Goal: Check status: Check status

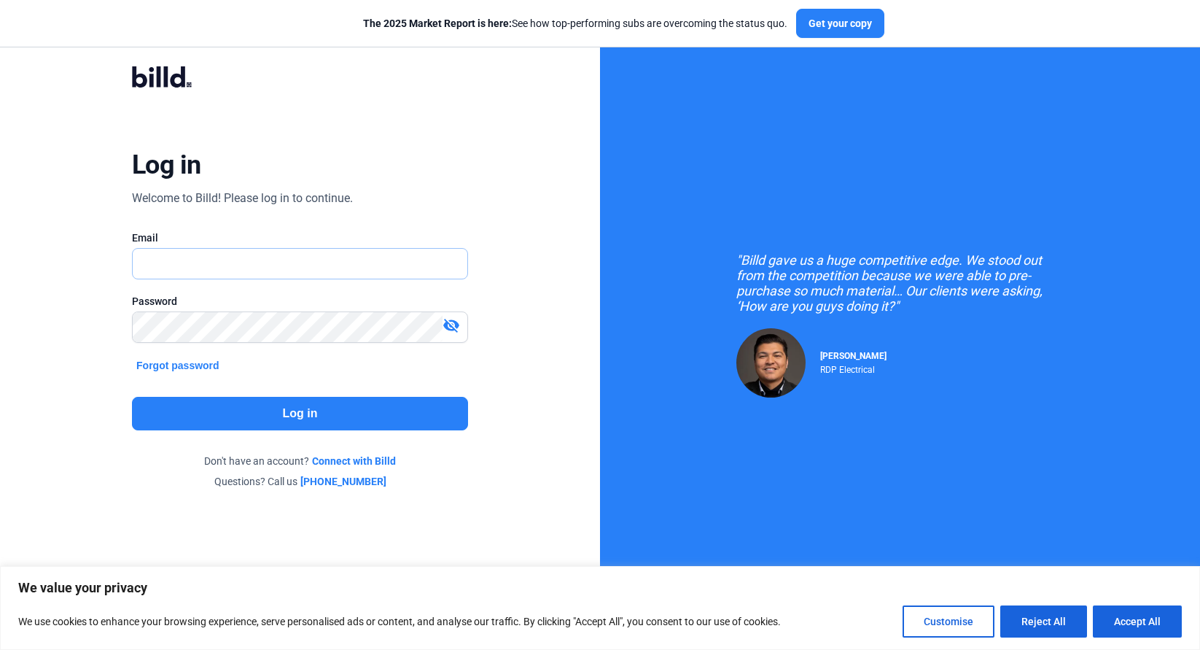
type input "[EMAIL_ADDRESS][DOMAIN_NAME]"
click at [273, 420] on button "Log in" at bounding box center [300, 414] width 336 height 34
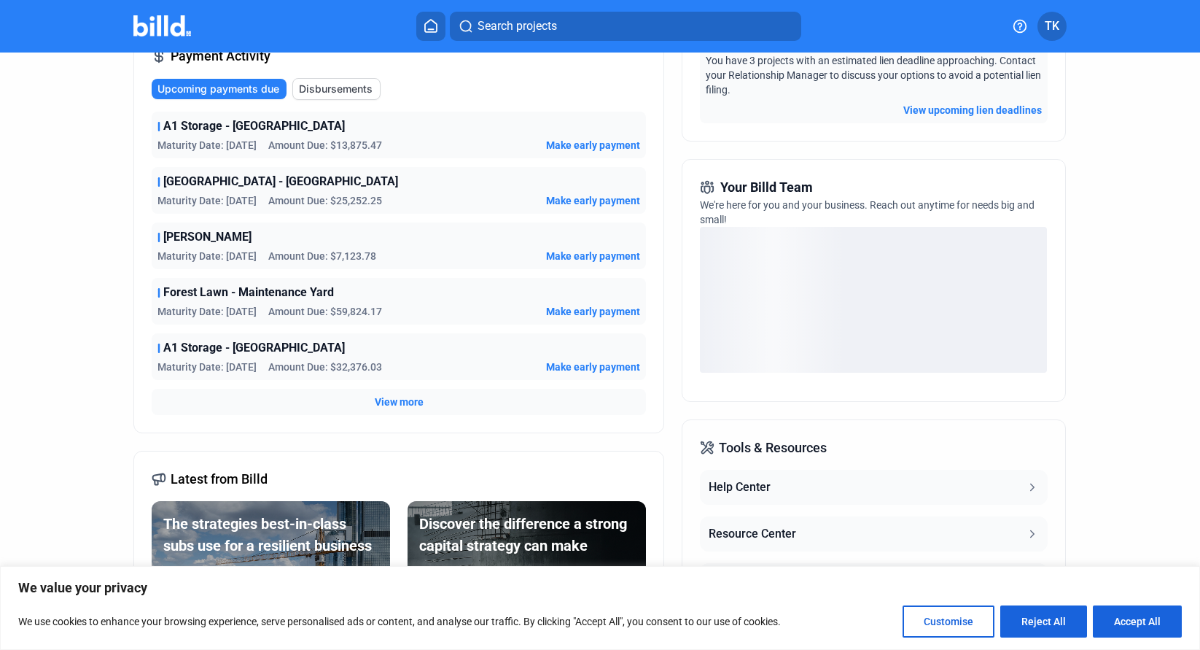
scroll to position [262, 0]
click at [396, 402] on span "View more" at bounding box center [399, 402] width 49 height 15
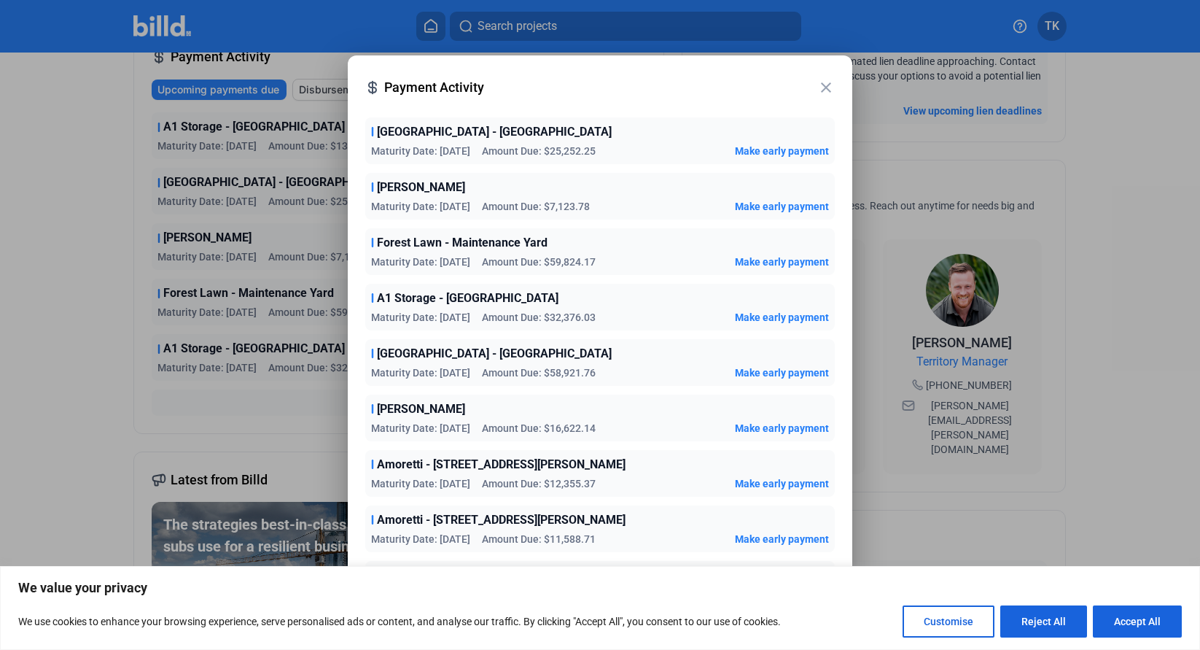
scroll to position [118, 0]
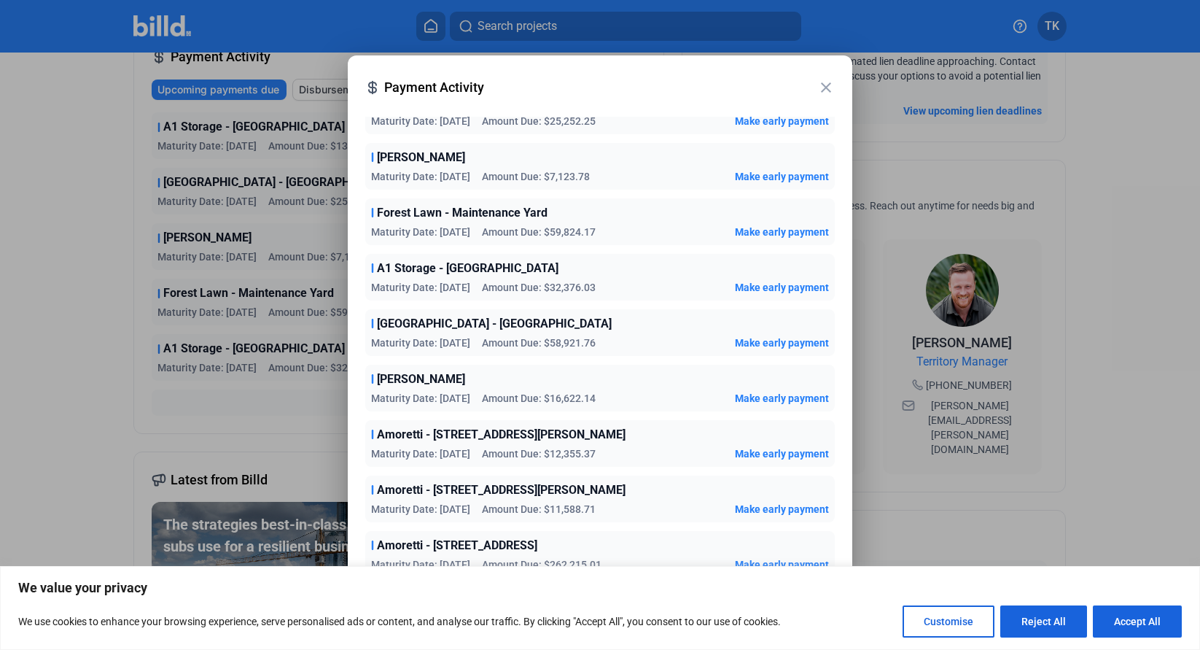
click at [429, 551] on span "Amoretti - [STREET_ADDRESS]" at bounding box center [457, 545] width 160 height 17
click at [273, 417] on div at bounding box center [600, 325] width 1200 height 650
click at [306, 86] on div at bounding box center [600, 325] width 1200 height 650
click at [822, 87] on mat-icon "close" at bounding box center [825, 87] width 17 height 17
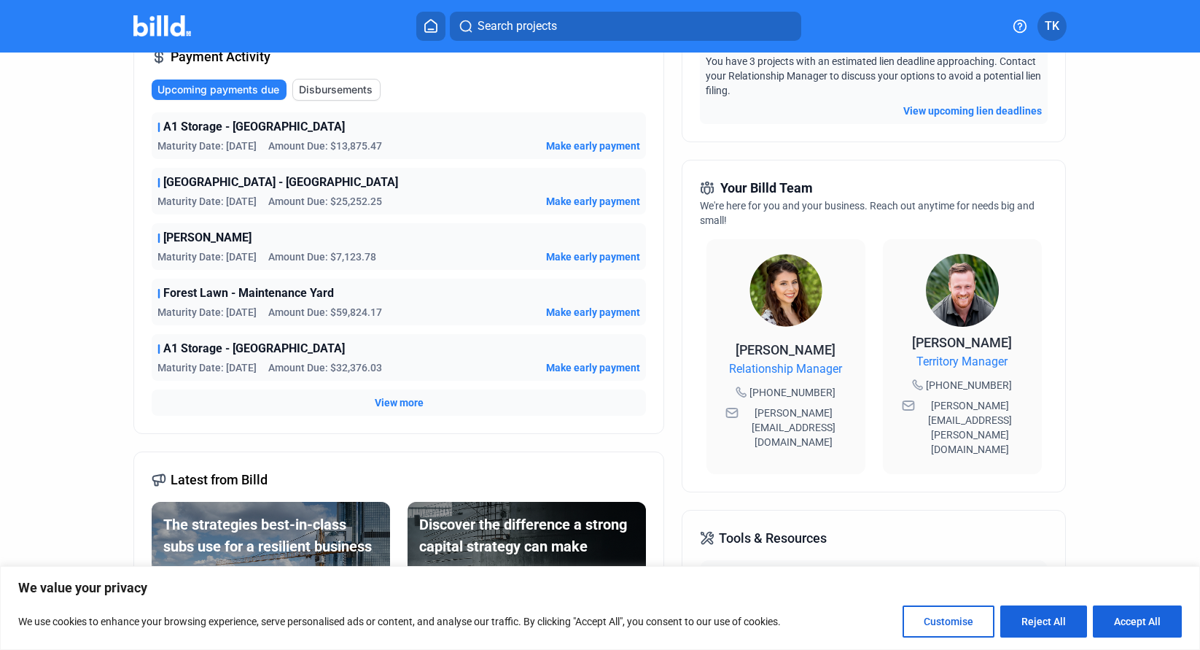
click at [343, 93] on span "Disbursements" at bounding box center [336, 89] width 74 height 15
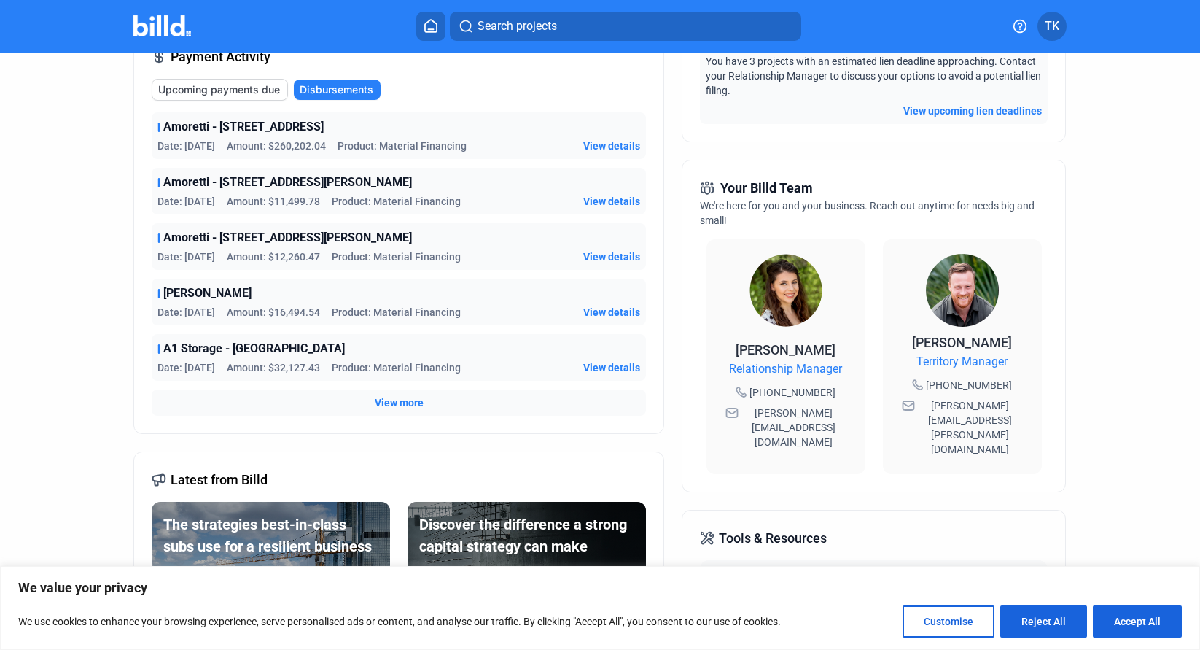
scroll to position [246, 0]
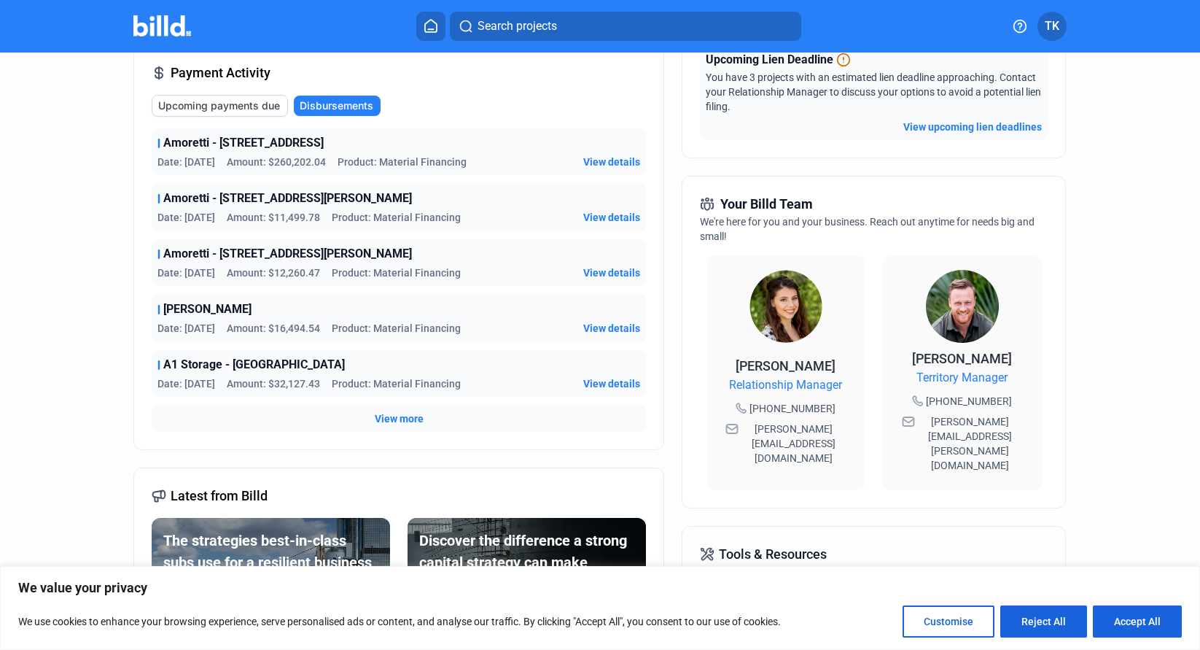
click at [609, 165] on span "View details" at bounding box center [611, 162] width 57 height 15
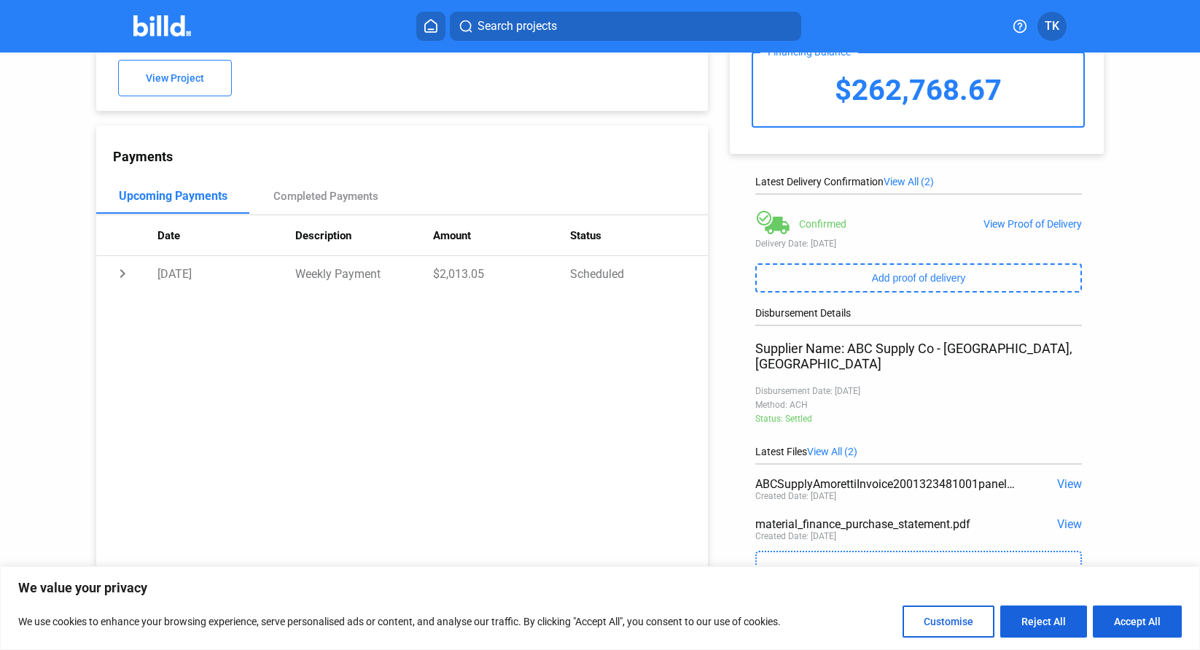
scroll to position [101, 0]
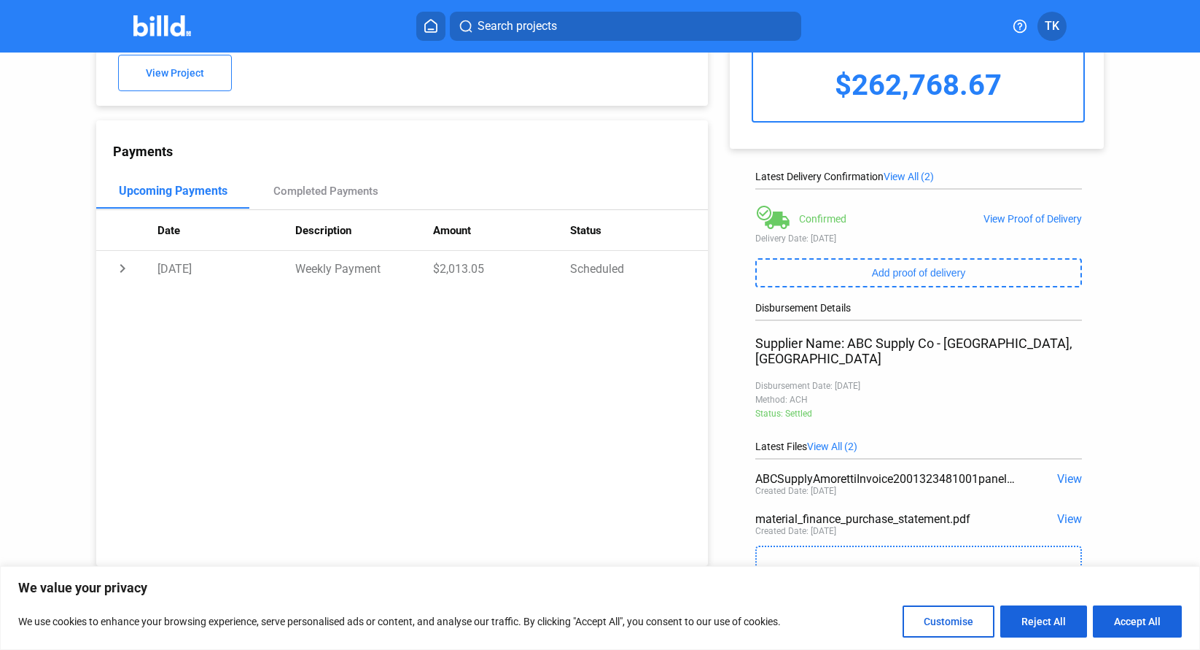
click at [821, 440] on span "View All (2)" at bounding box center [832, 446] width 50 height 12
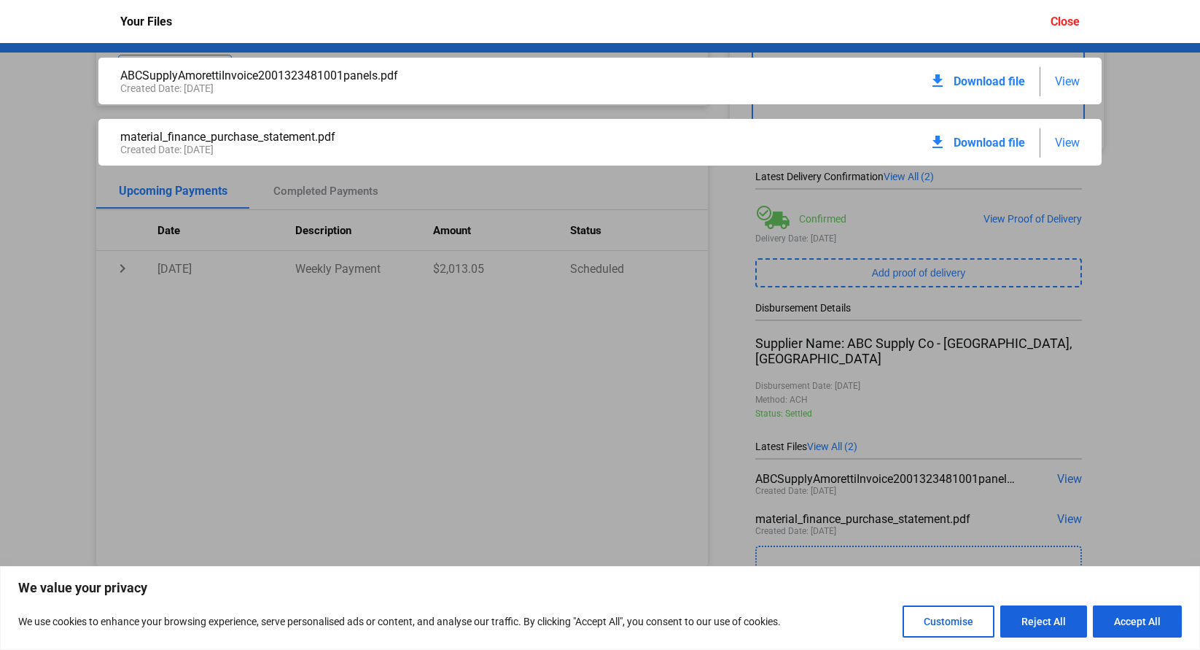
click at [979, 131] on div "download Download file" at bounding box center [977, 142] width 96 height 32
click at [1007, 378] on div "ABCSupplyAmorettiInvoice2001323481001panels.pdf Created Date: [DATE] download D…" at bounding box center [600, 346] width 1200 height 607
click at [1090, 386] on div "ABCSupplyAmorettiInvoice2001323481001panels.pdf Created Date: [DATE] download D…" at bounding box center [600, 346] width 1200 height 607
click at [846, 434] on div "ABCSupplyAmorettiInvoice2001323481001panels.pdf Created Date: [DATE] download D…" at bounding box center [600, 346] width 1200 height 607
click at [844, 432] on div "ABCSupplyAmorettiInvoice2001323481001panels.pdf Created Date: [DATE] download D…" at bounding box center [600, 346] width 1200 height 607
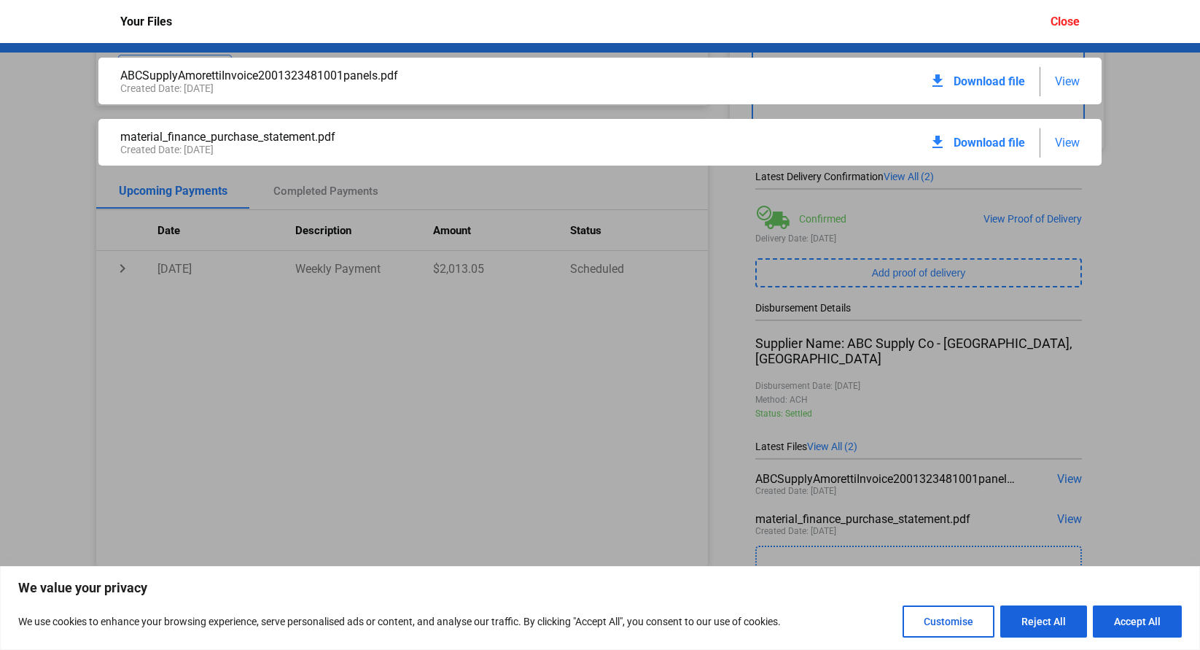
click at [297, 75] on div "ABCSupplyAmorettiInvoice2001323481001panels.pdf" at bounding box center [360, 76] width 480 height 14
click at [981, 81] on span "Download file" at bounding box center [989, 81] width 71 height 14
click at [1128, 615] on button "Accept All" at bounding box center [1137, 621] width 89 height 32
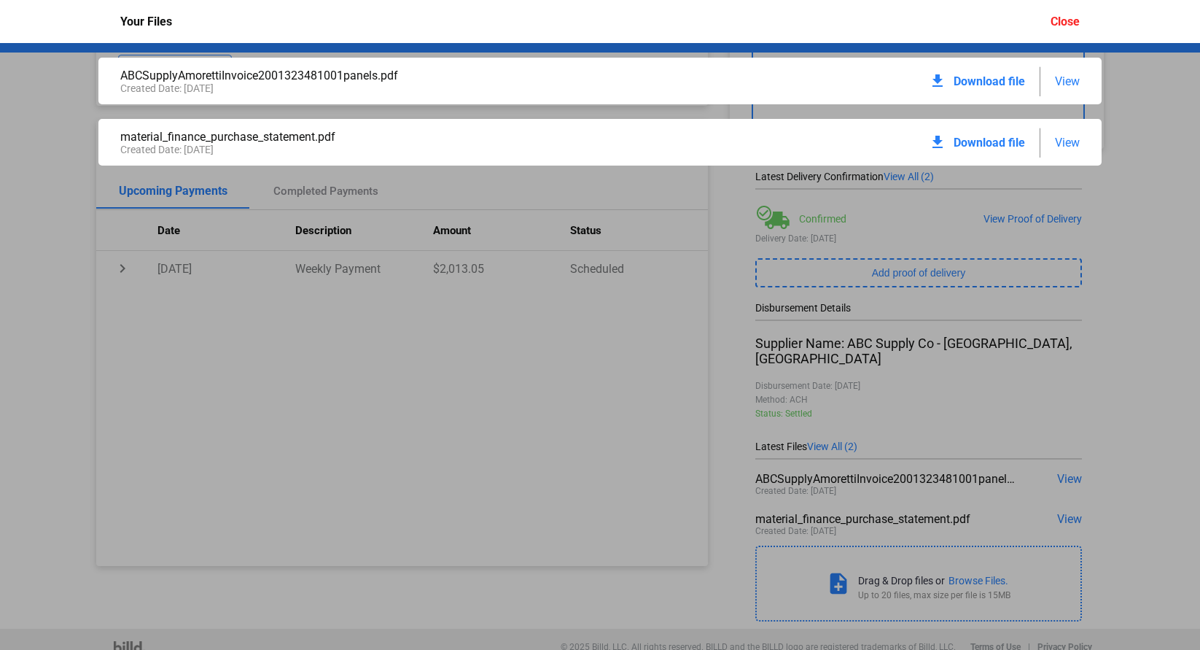
scroll to position [0, 0]
click at [1139, 501] on div "ABCSupplyAmorettiInvoice2001323481001panels.pdf Created Date: [DATE] download D…" at bounding box center [600, 346] width 1200 height 607
click at [1096, 370] on div "ABCSupplyAmorettiInvoice2001323481001panels.pdf Created Date: [DATE] download D…" at bounding box center [600, 346] width 1200 height 607
click at [1134, 156] on div "ABCSupplyAmorettiInvoice2001323481001panels.pdf Created Date: [DATE] download D…" at bounding box center [600, 346] width 1200 height 607
click at [324, 195] on div "ABCSupplyAmorettiInvoice2001323481001panels.pdf Created Date: [DATE] download D…" at bounding box center [600, 346] width 1200 height 607
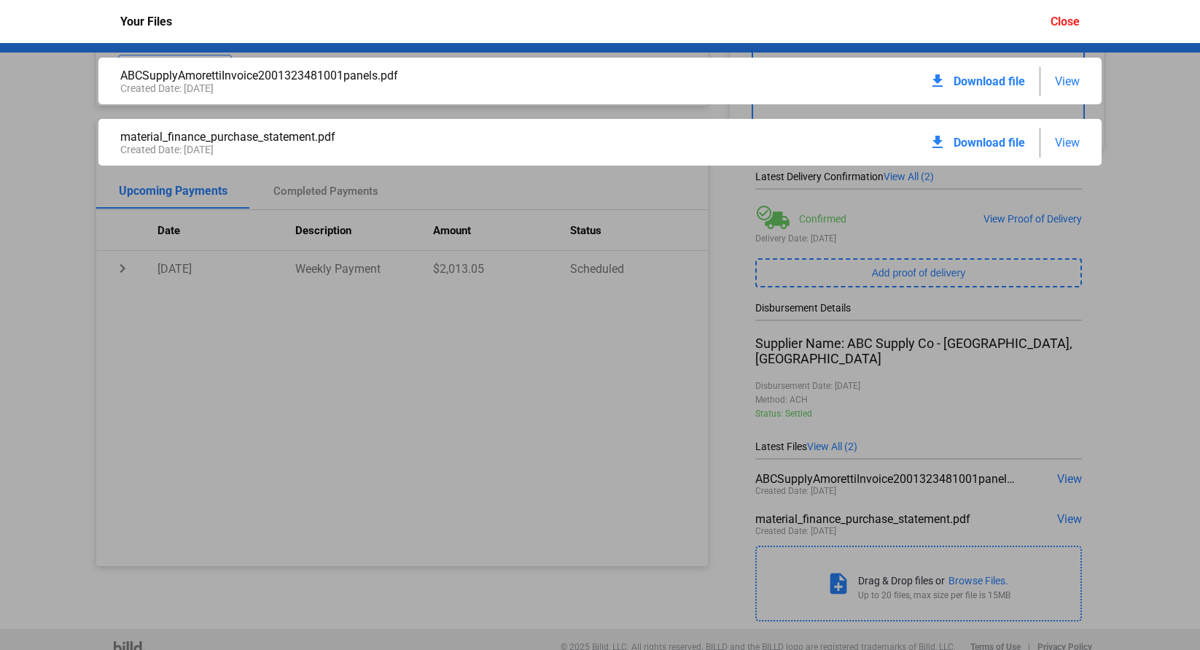
click at [1071, 23] on div "Close" at bounding box center [1064, 22] width 29 height 14
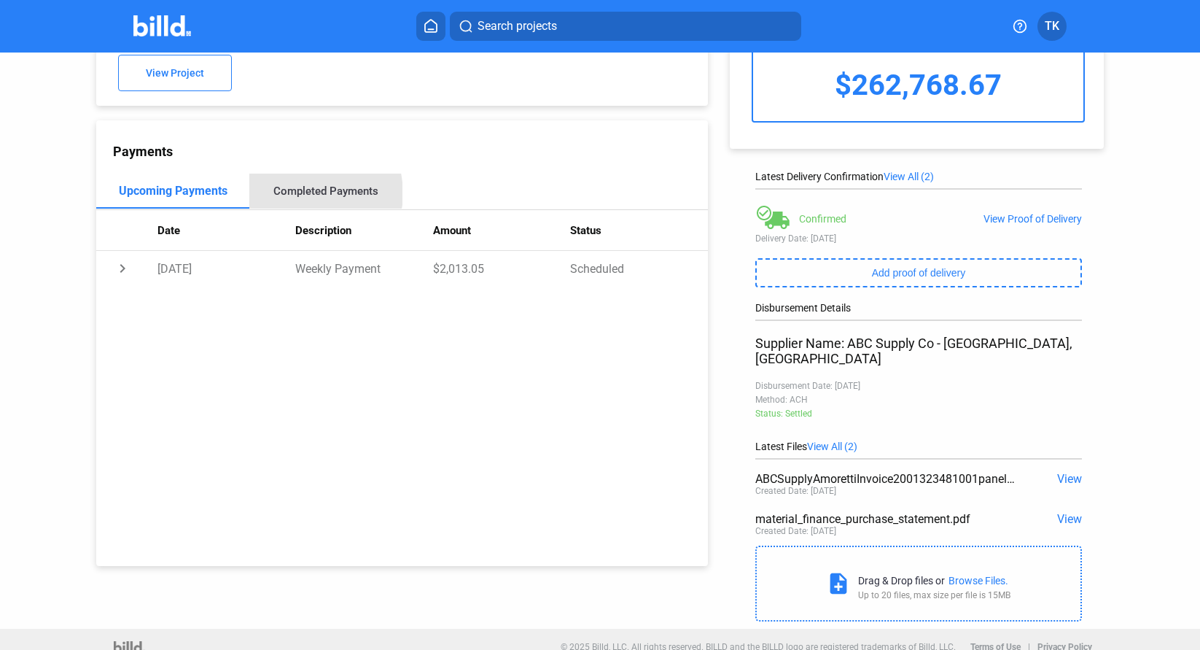
click at [306, 193] on div "Completed Payments" at bounding box center [325, 190] width 105 height 13
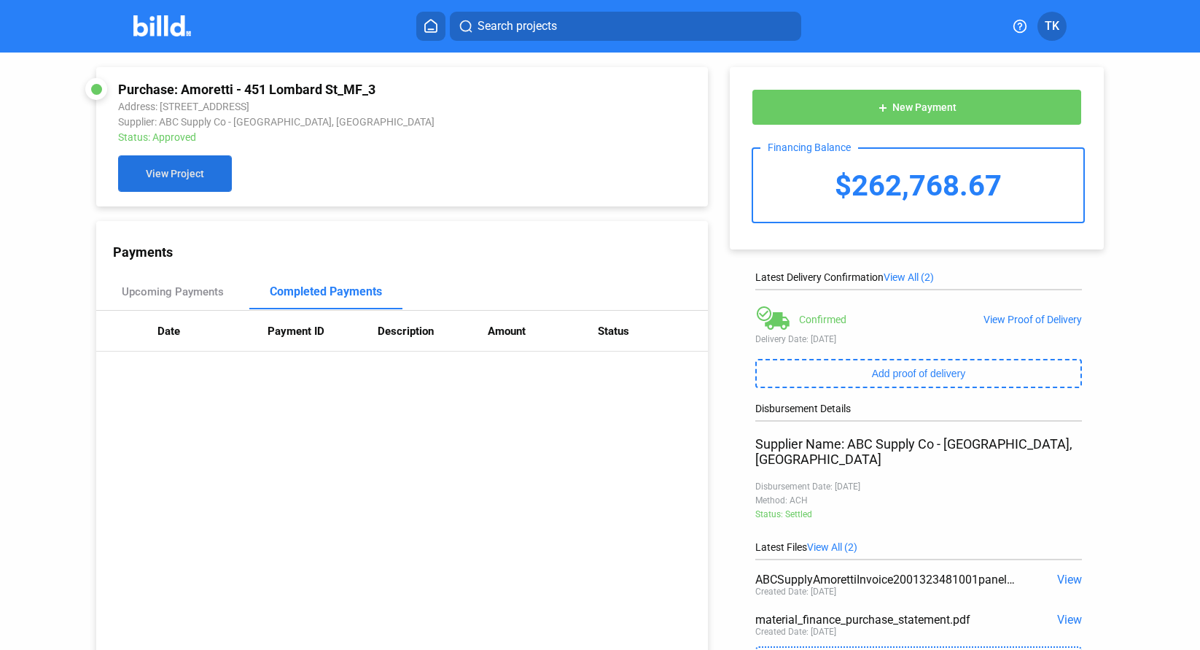
click at [202, 181] on button "View Project" at bounding box center [175, 173] width 114 height 36
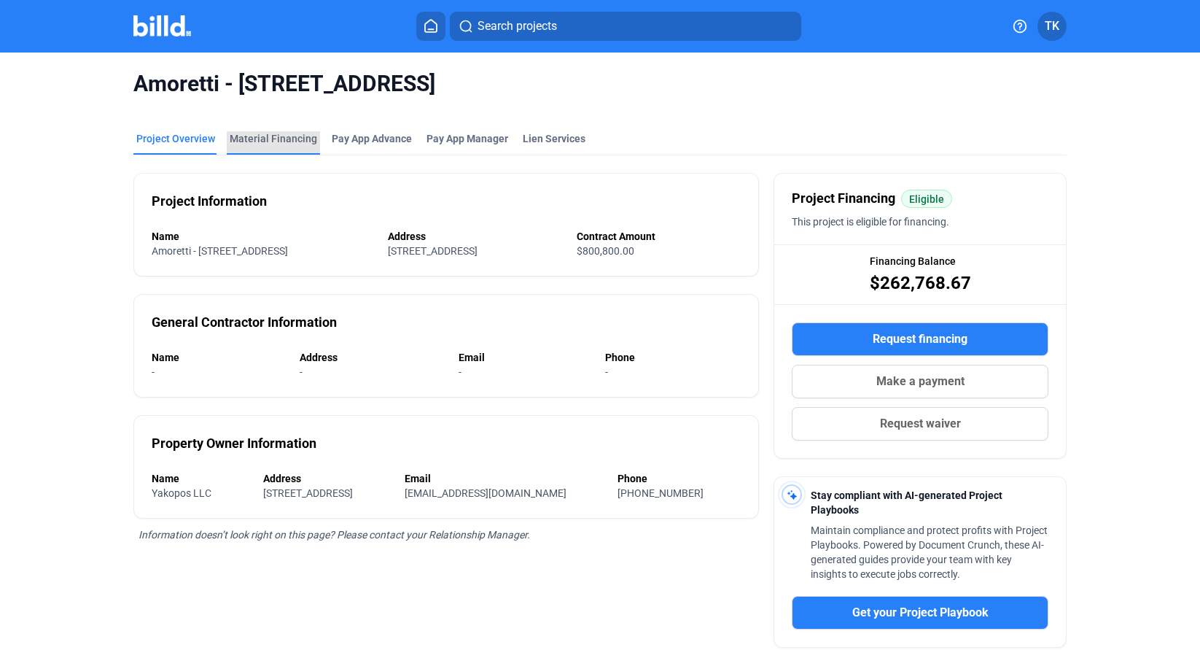
click at [274, 134] on div "Material Financing" at bounding box center [273, 138] width 87 height 15
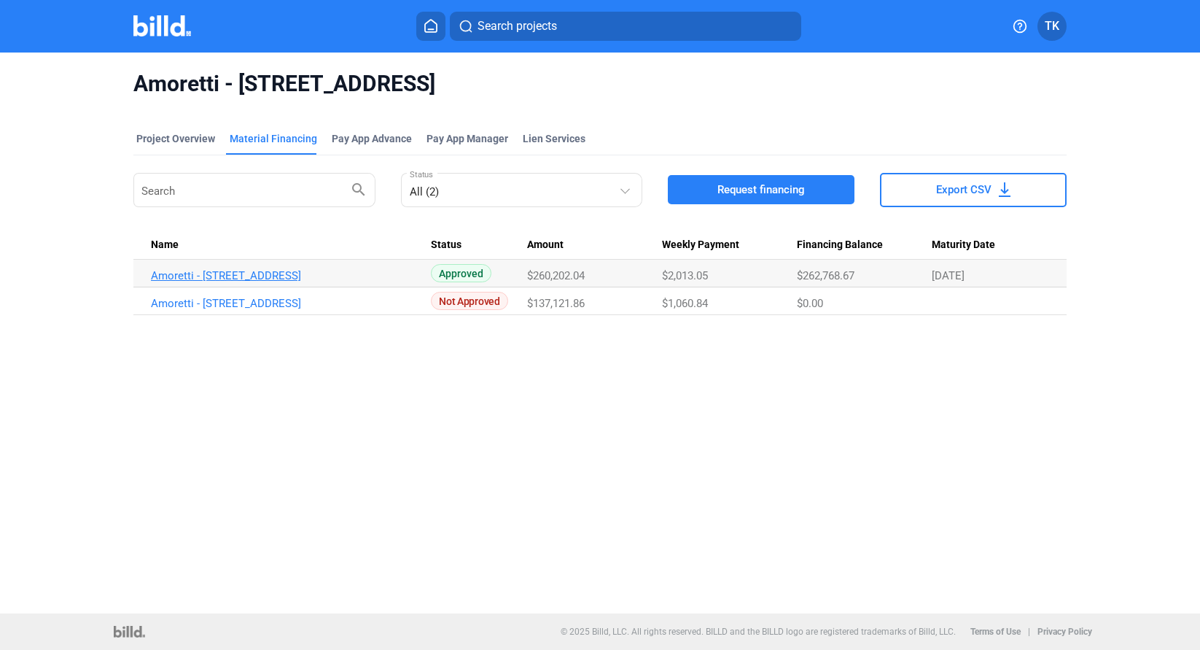
click at [271, 275] on link "Amoretti - [STREET_ADDRESS]" at bounding box center [287, 275] width 273 height 13
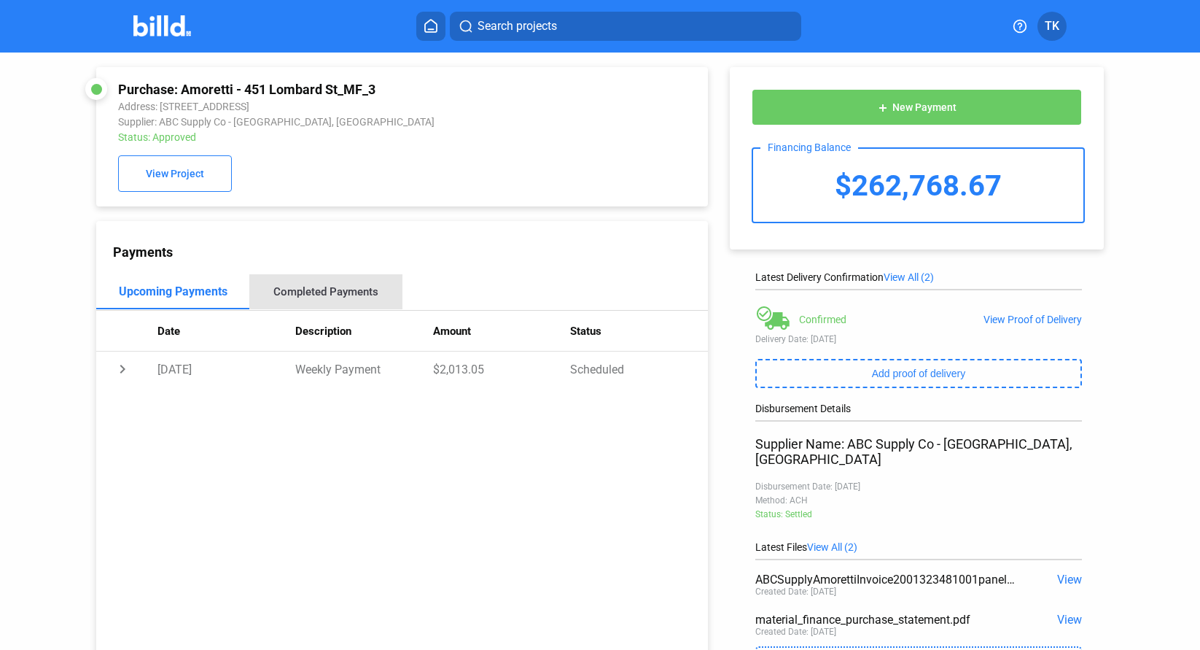
click at [353, 290] on div "Completed Payments" at bounding box center [325, 291] width 105 height 13
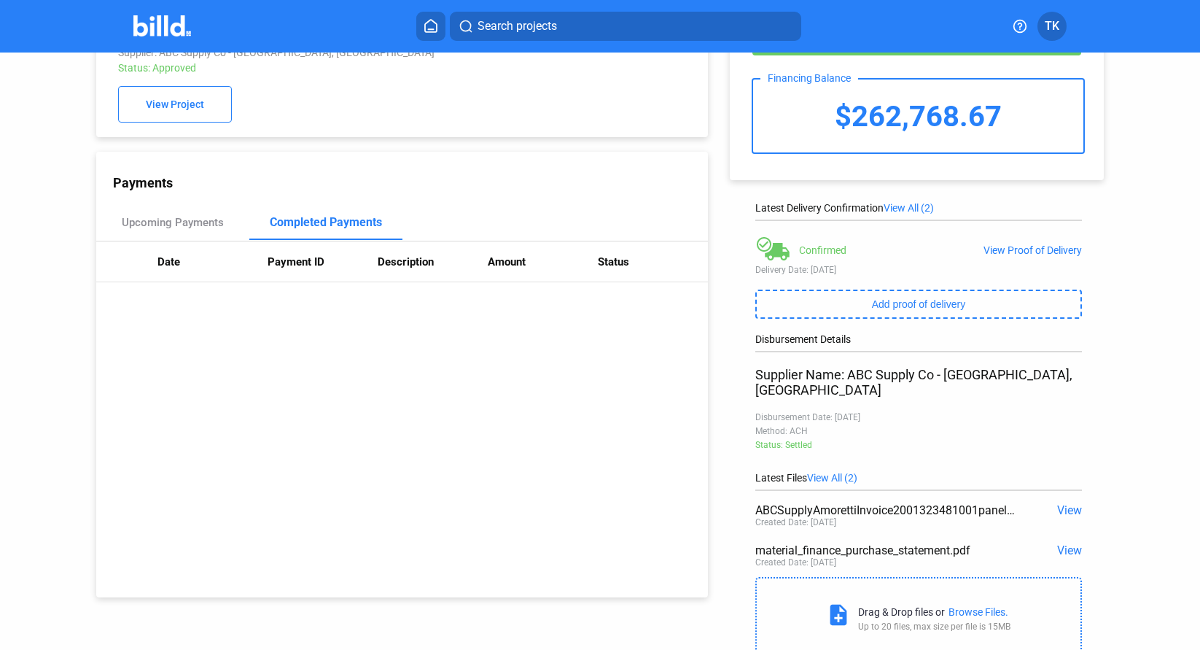
scroll to position [101, 0]
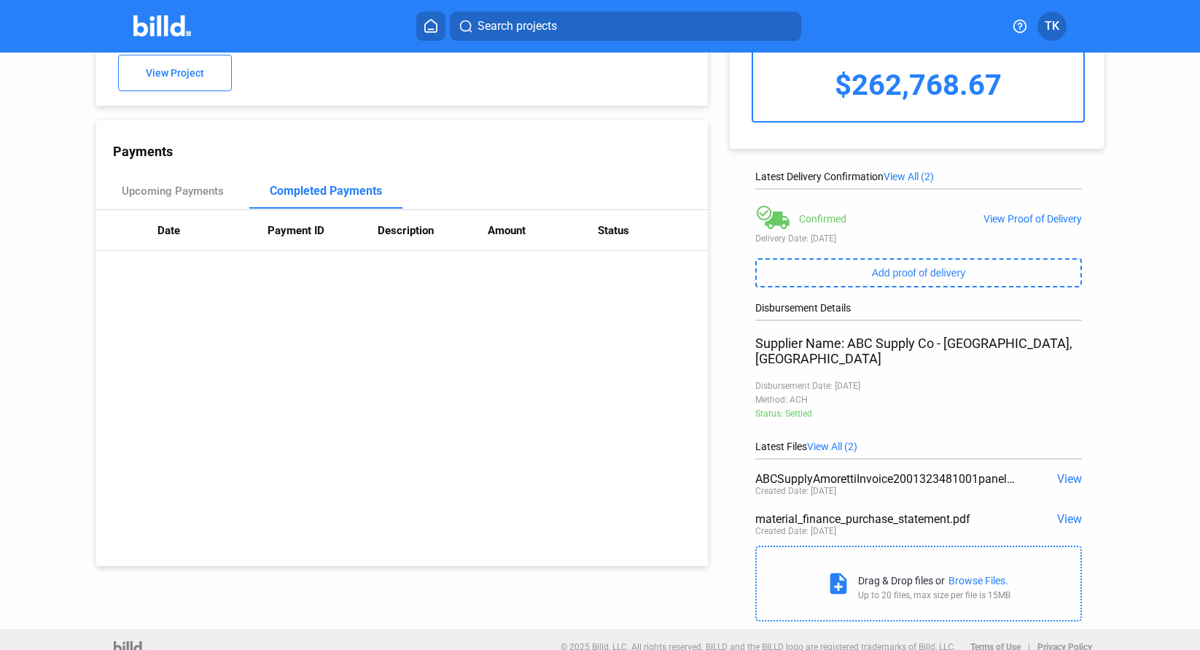
click at [1057, 512] on span "View" at bounding box center [1069, 519] width 25 height 14
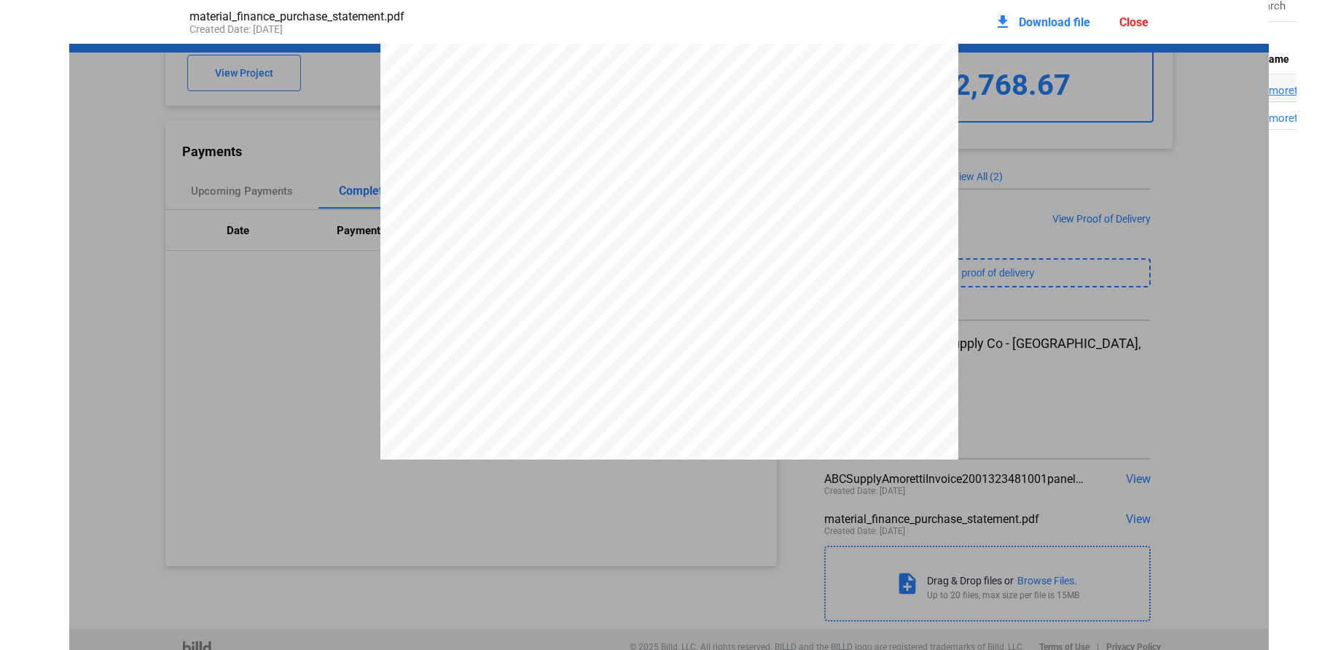
scroll to position [0, 0]
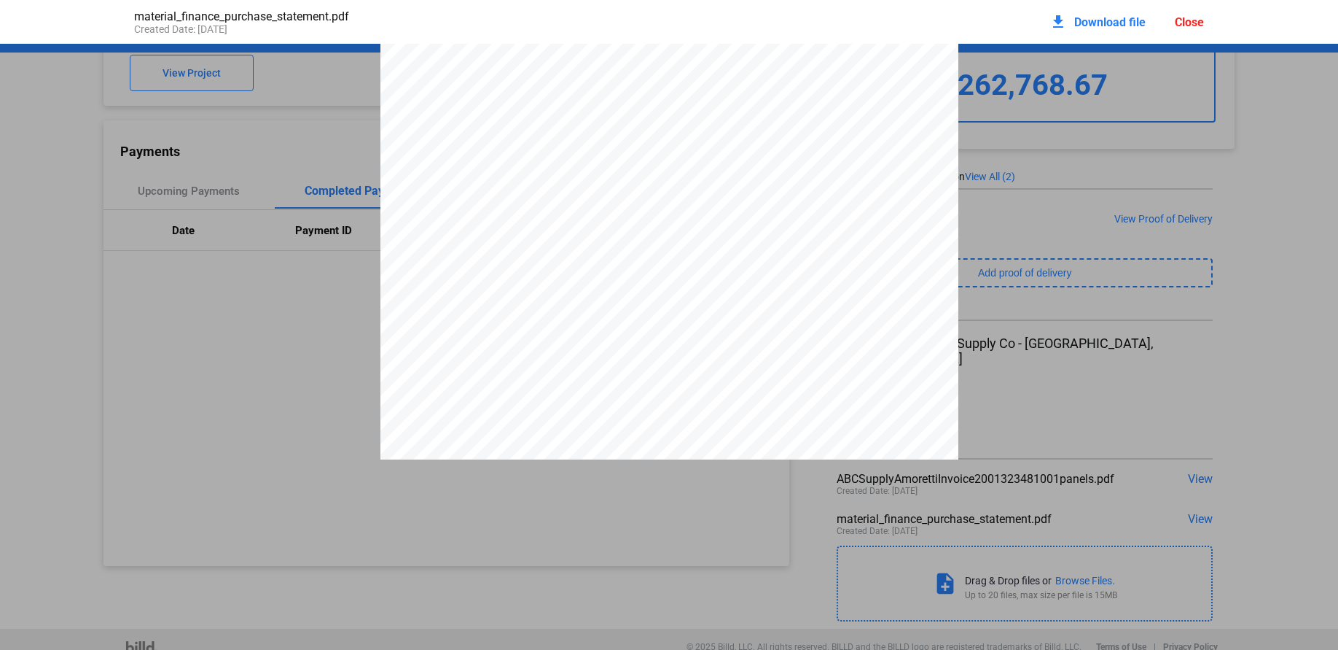
scroll to position [676, 0]
click at [1190, 20] on div "Close" at bounding box center [1189, 22] width 29 height 14
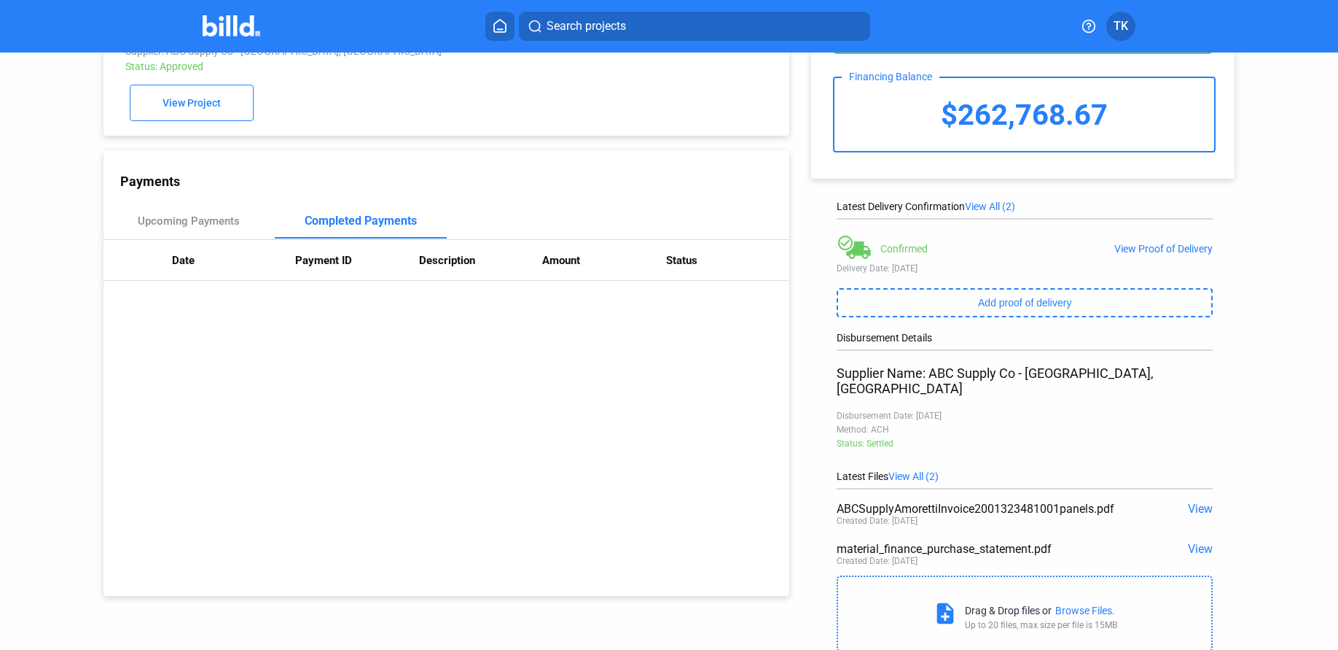
scroll to position [73, 0]
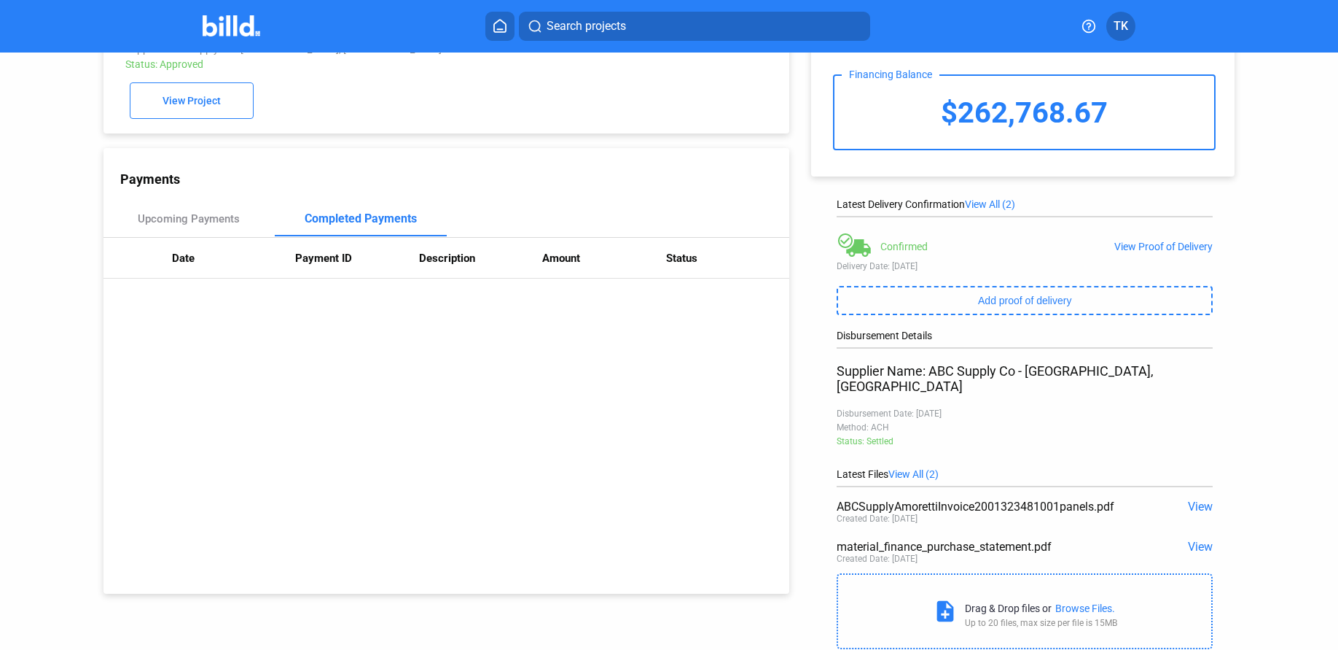
click at [857, 436] on div "Status: Settled" at bounding box center [1025, 441] width 376 height 10
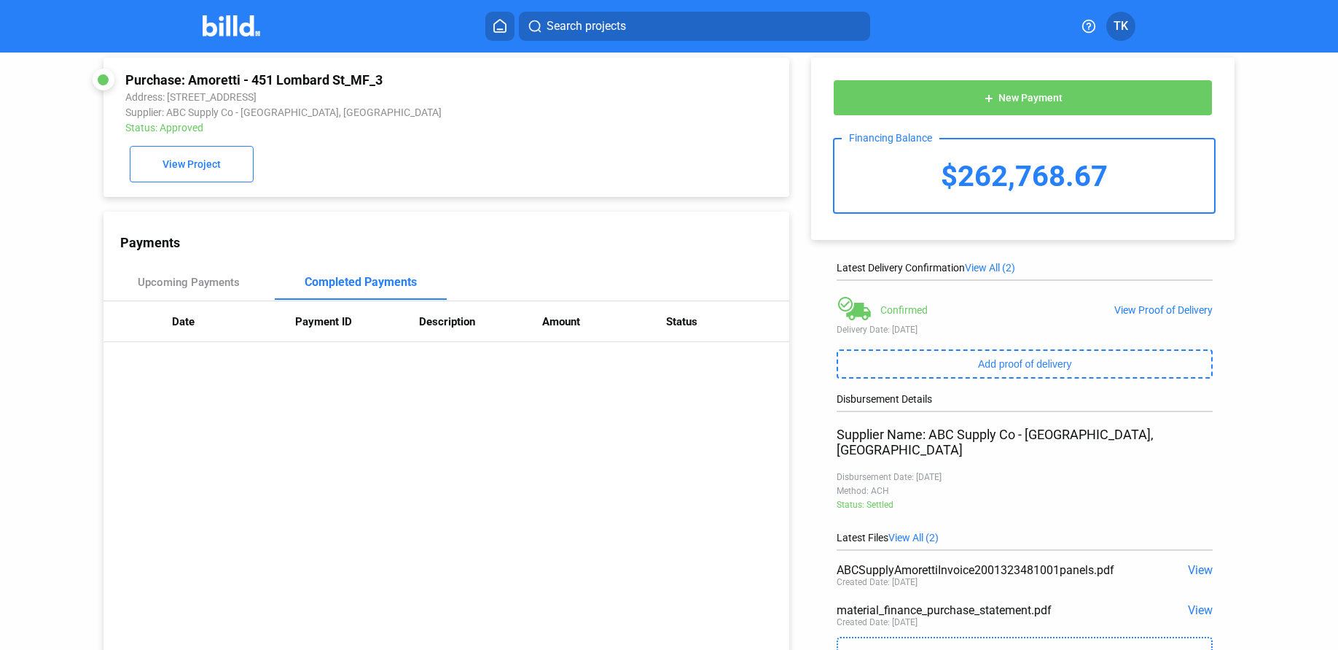
scroll to position [0, 0]
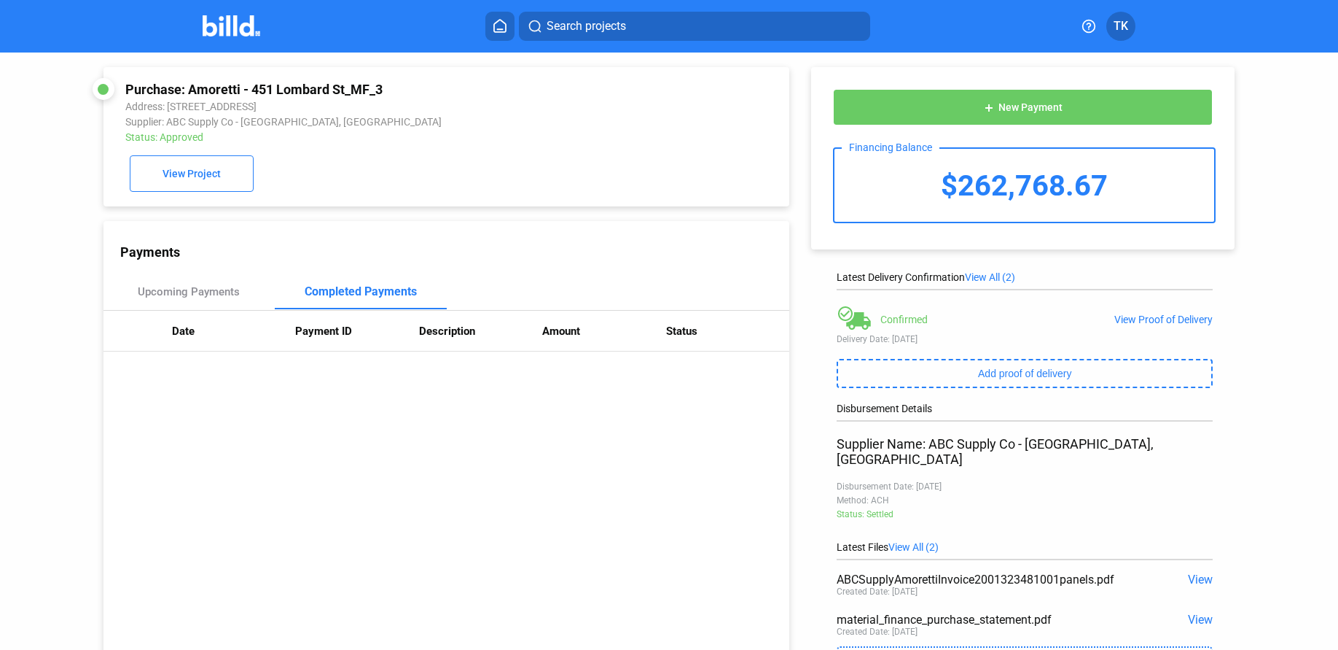
click at [320, 295] on div "Completed Payments" at bounding box center [361, 291] width 112 height 14
click at [190, 294] on div "Upcoming Payments" at bounding box center [189, 291] width 102 height 13
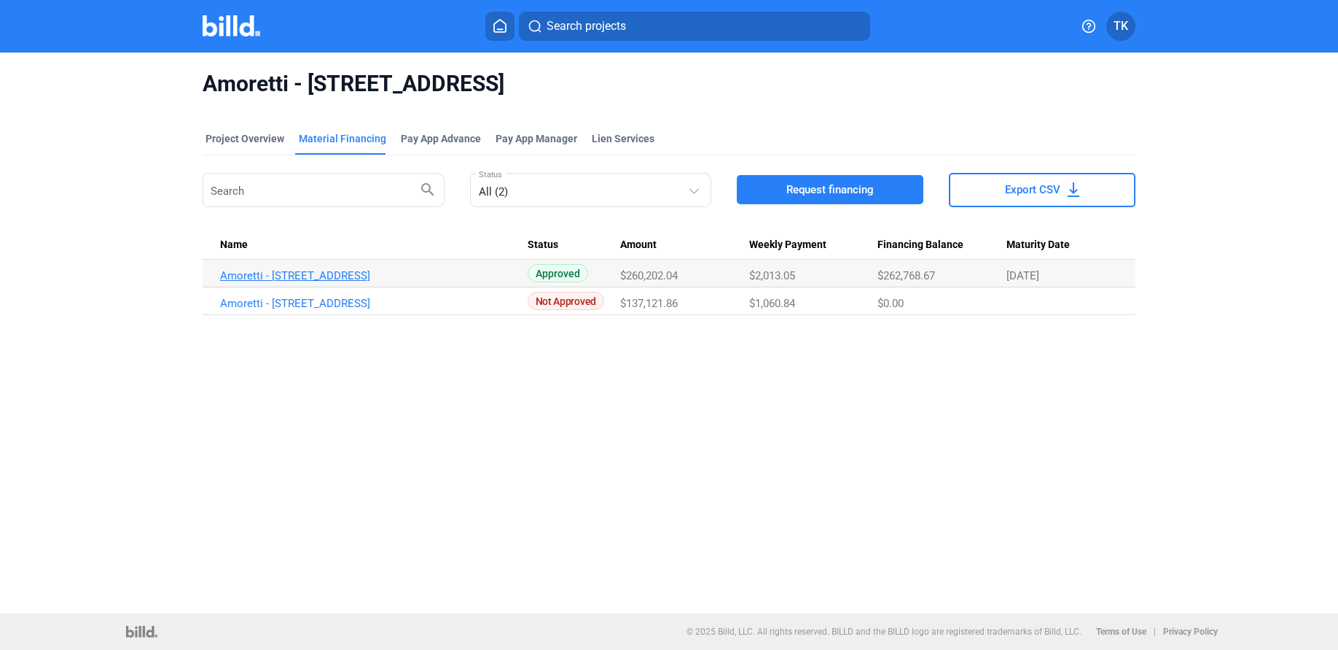
click at [296, 277] on link "Amoretti - [STREET_ADDRESS]" at bounding box center [374, 275] width 308 height 13
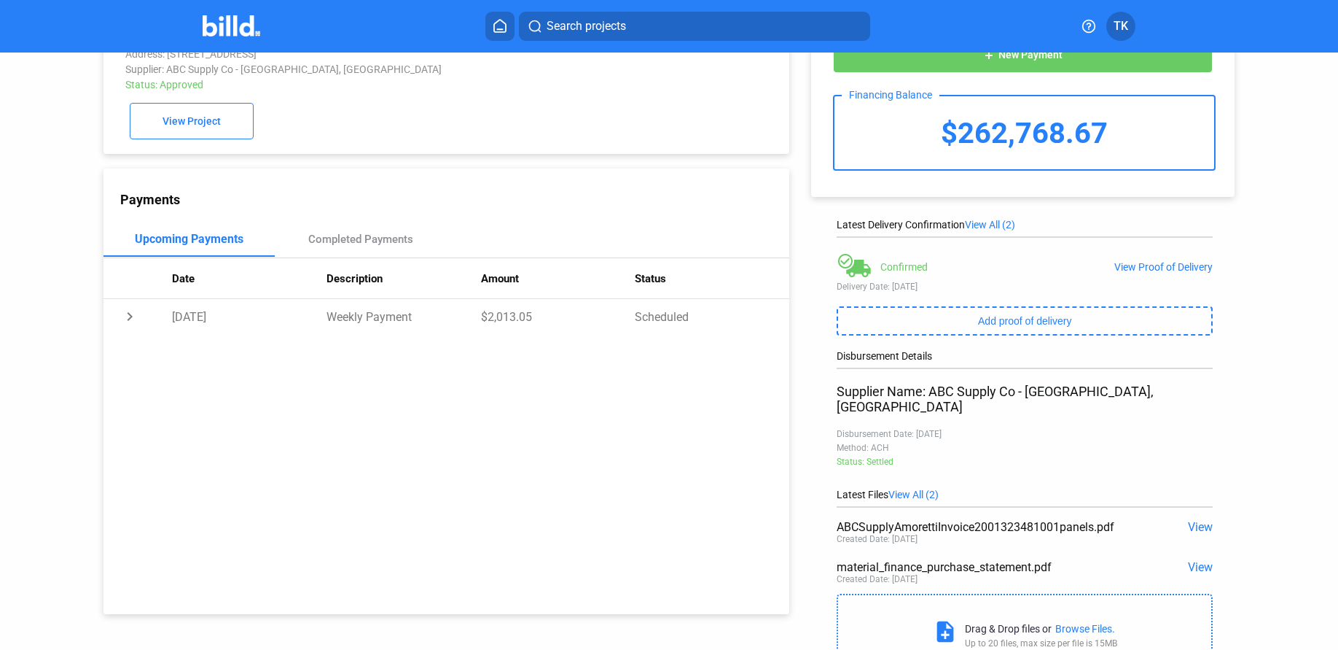
scroll to position [101, 0]
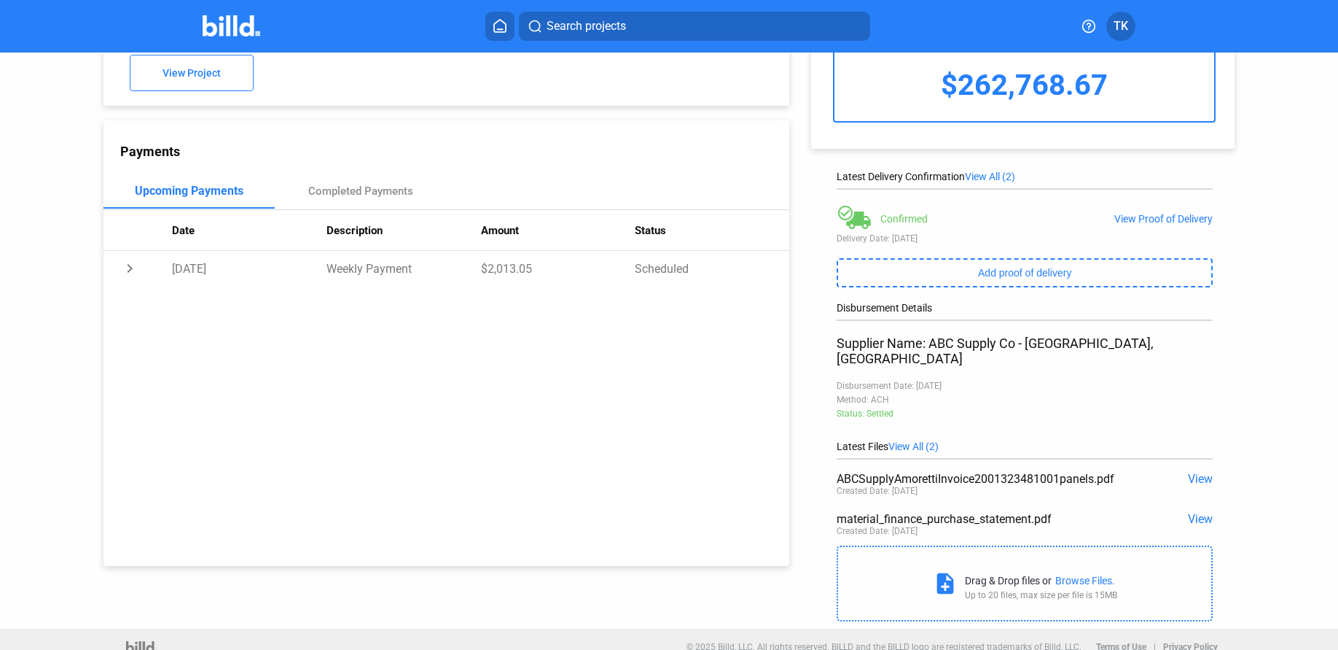
click at [908, 440] on span "View All (2)" at bounding box center [914, 446] width 50 height 12
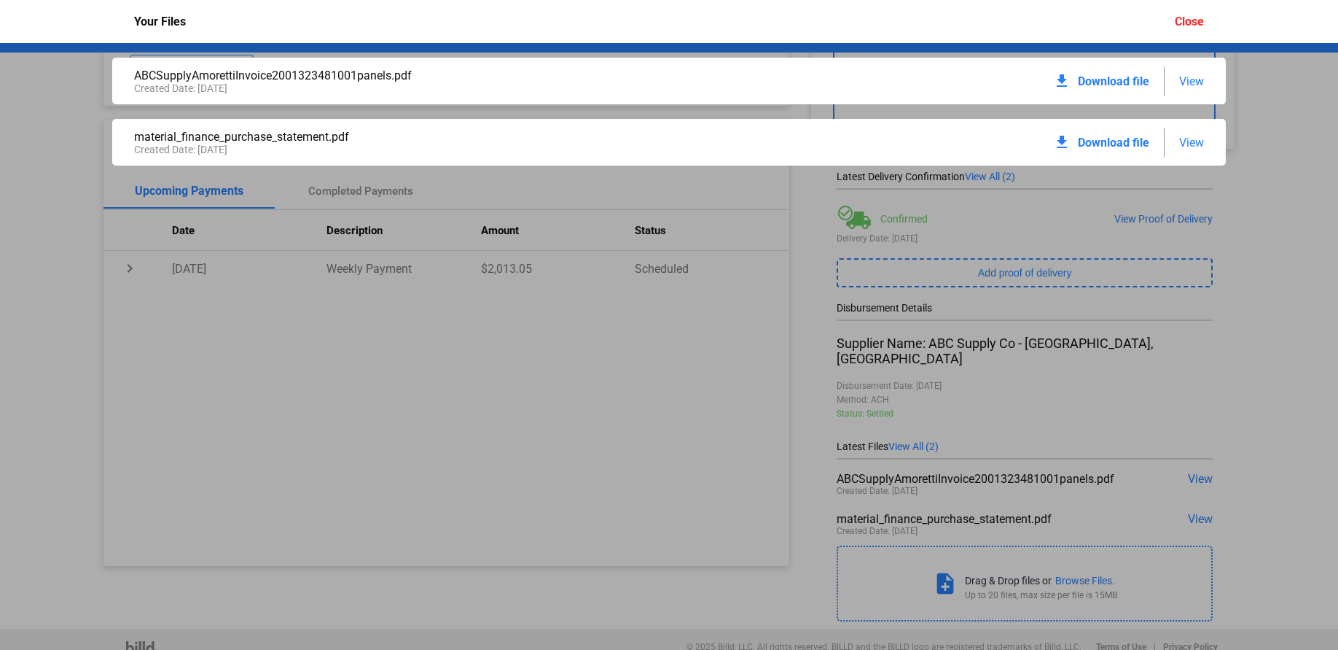
click at [1182, 25] on div "Close" at bounding box center [1189, 22] width 29 height 14
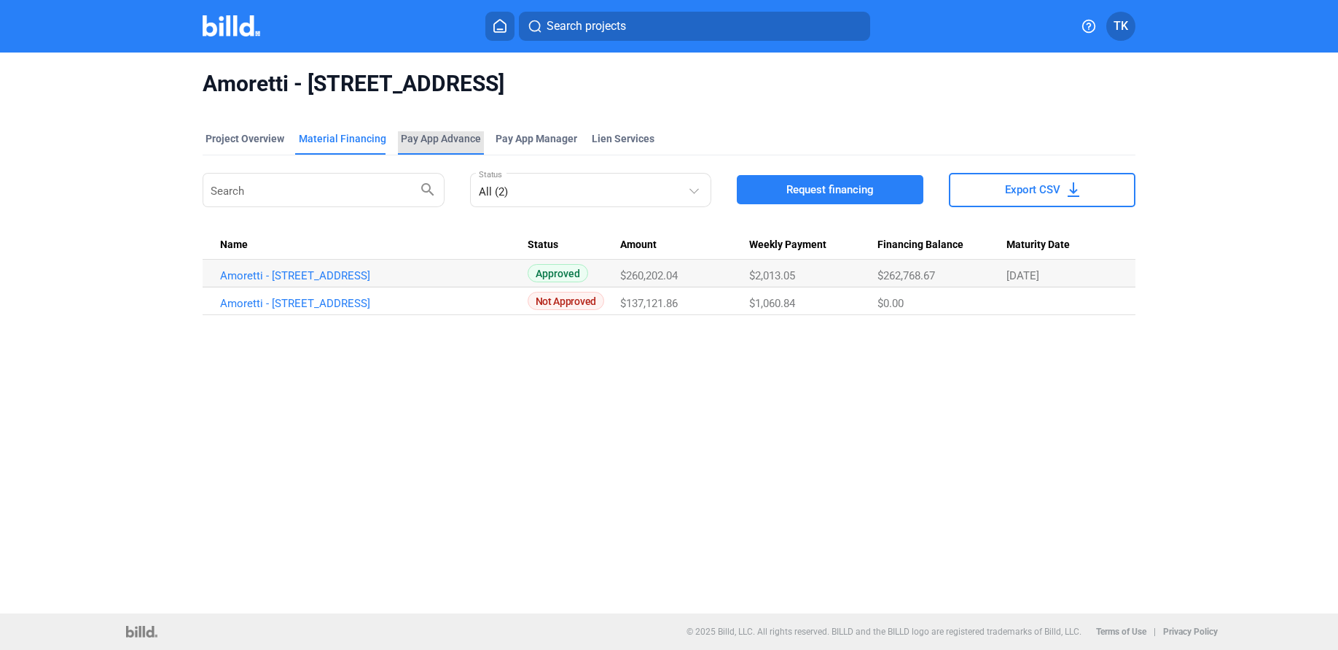
click at [432, 131] on div "Pay App Advance" at bounding box center [441, 138] width 80 height 15
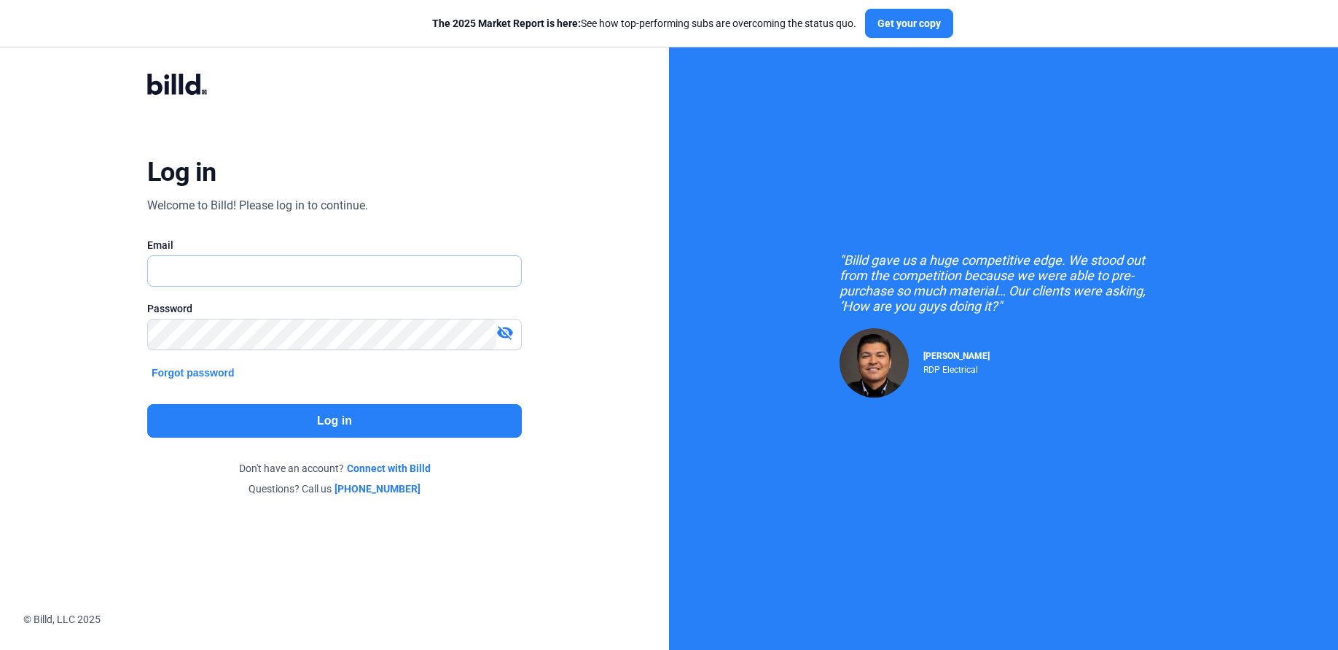
type input "[EMAIL_ADDRESS][DOMAIN_NAME]"
click at [337, 428] on button "Log in" at bounding box center [334, 421] width 375 height 34
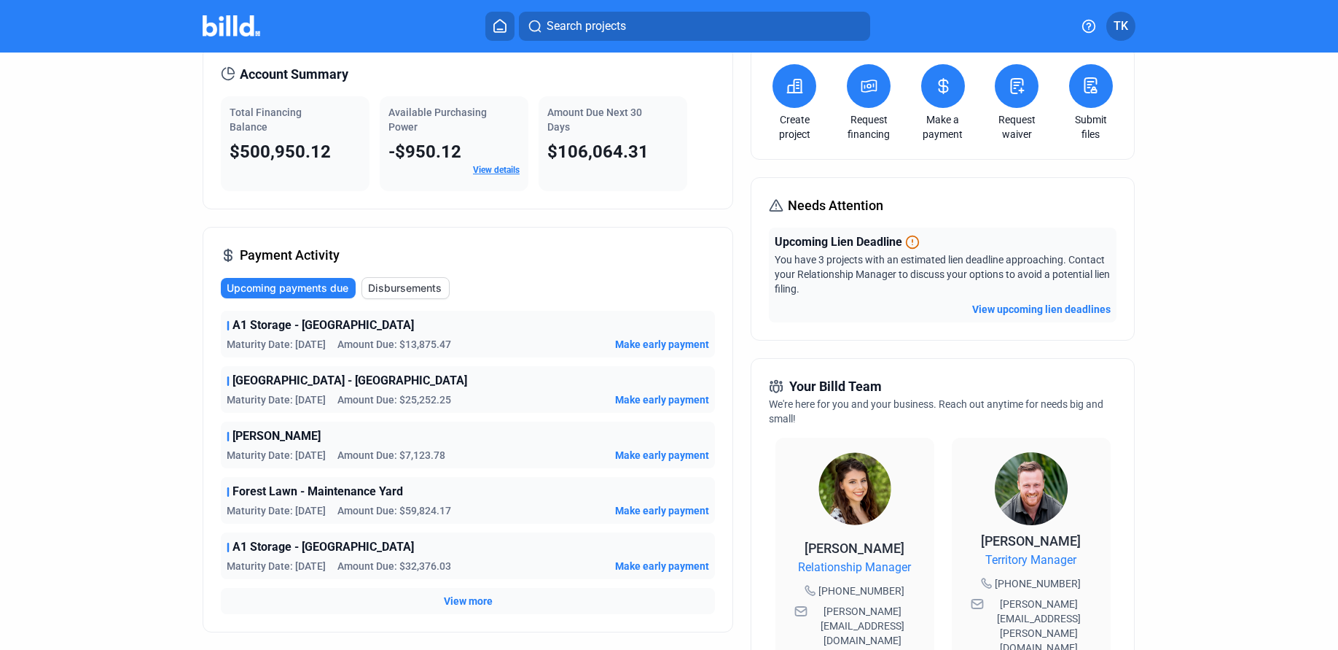
scroll to position [67, 0]
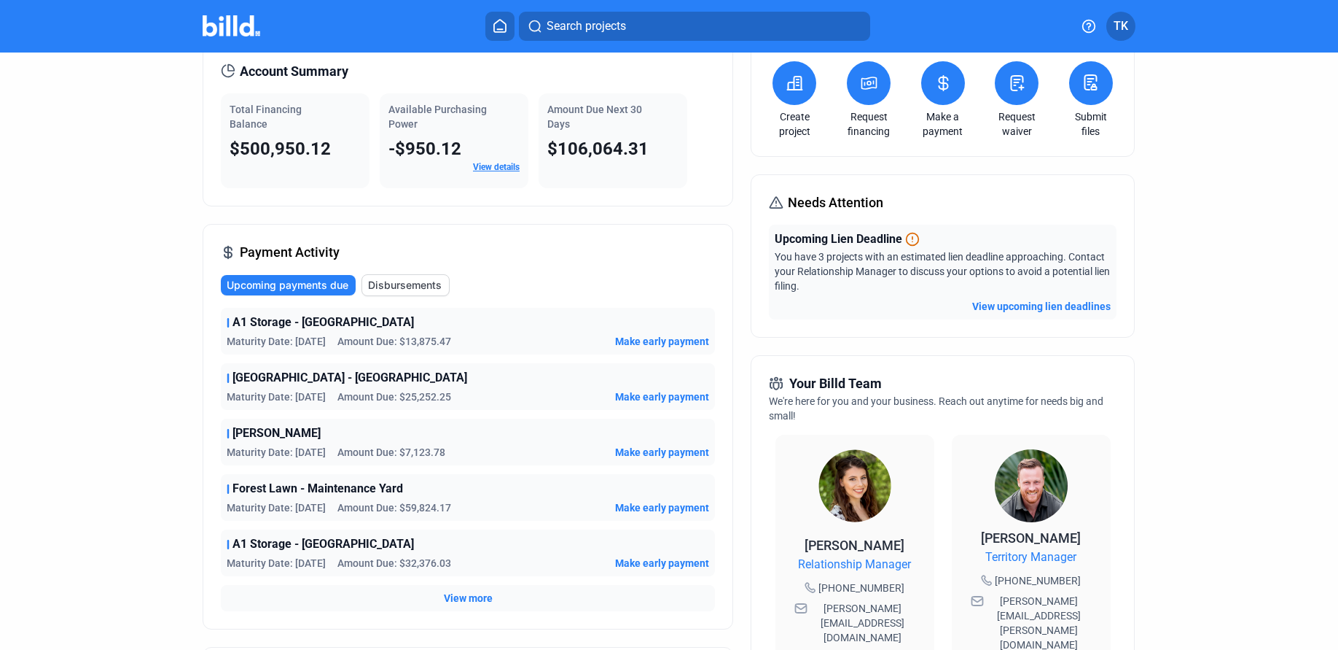
click at [394, 291] on span "Disbursements" at bounding box center [405, 285] width 74 height 15
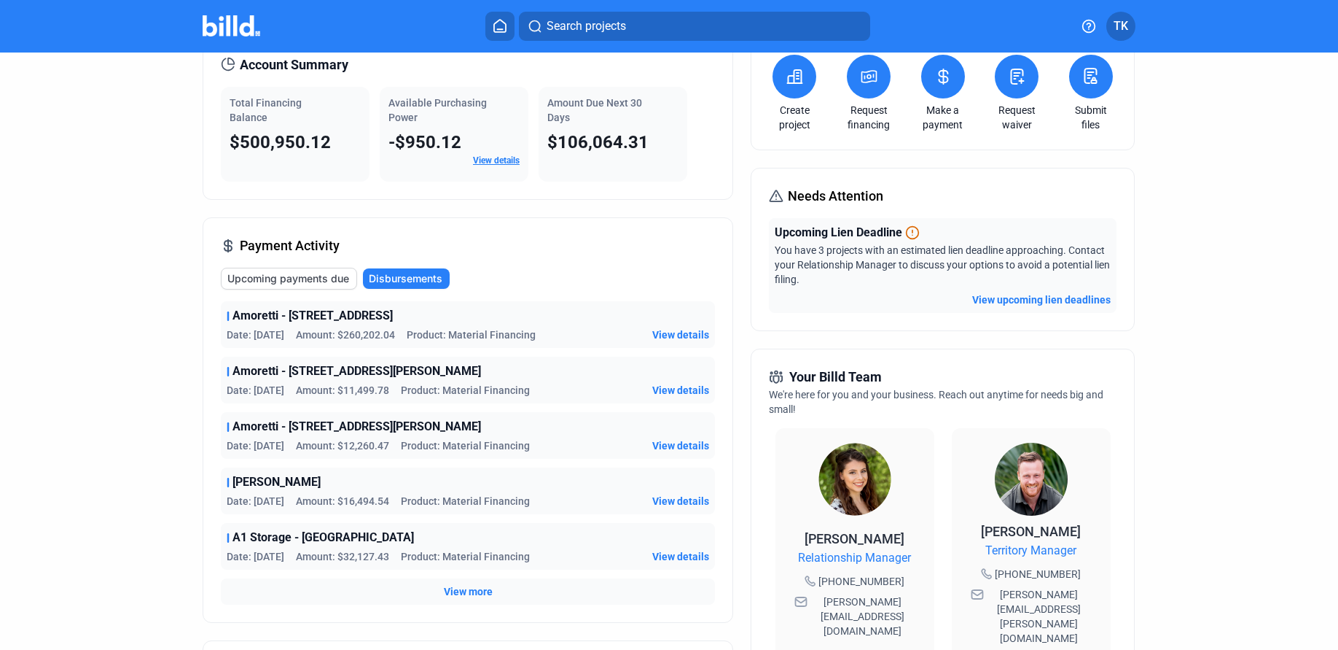
scroll to position [82, 0]
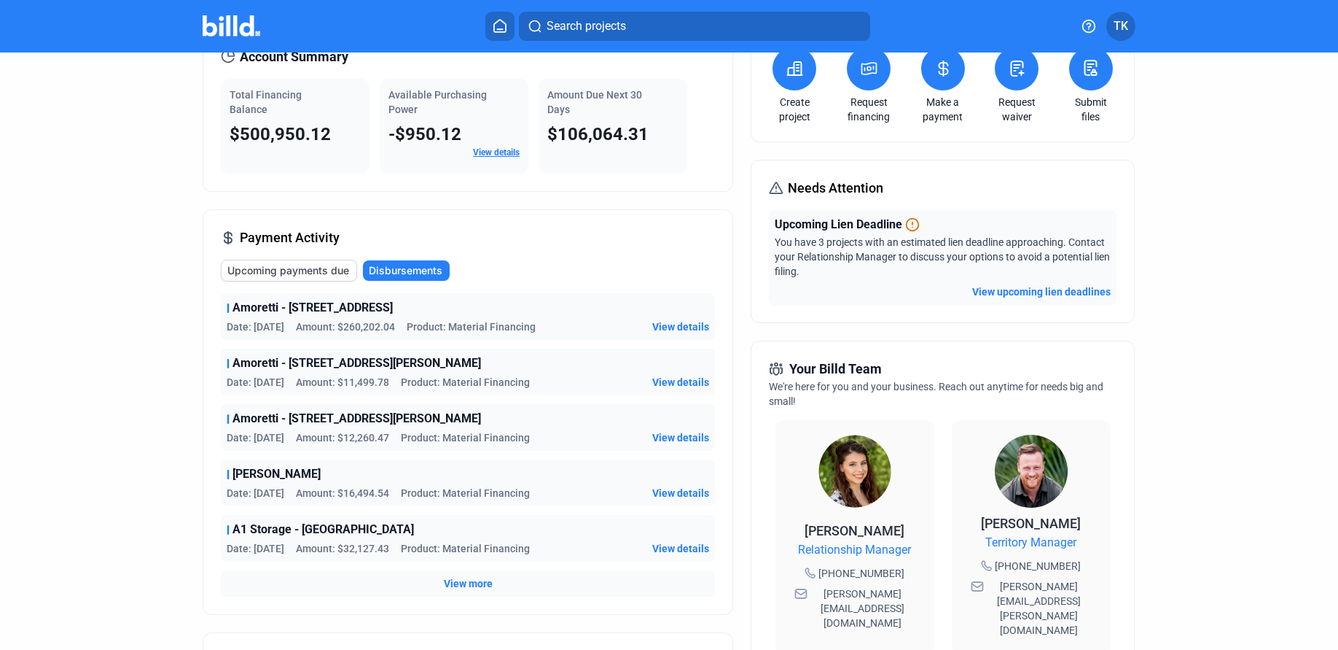
click at [677, 327] on span "View details" at bounding box center [680, 326] width 57 height 15
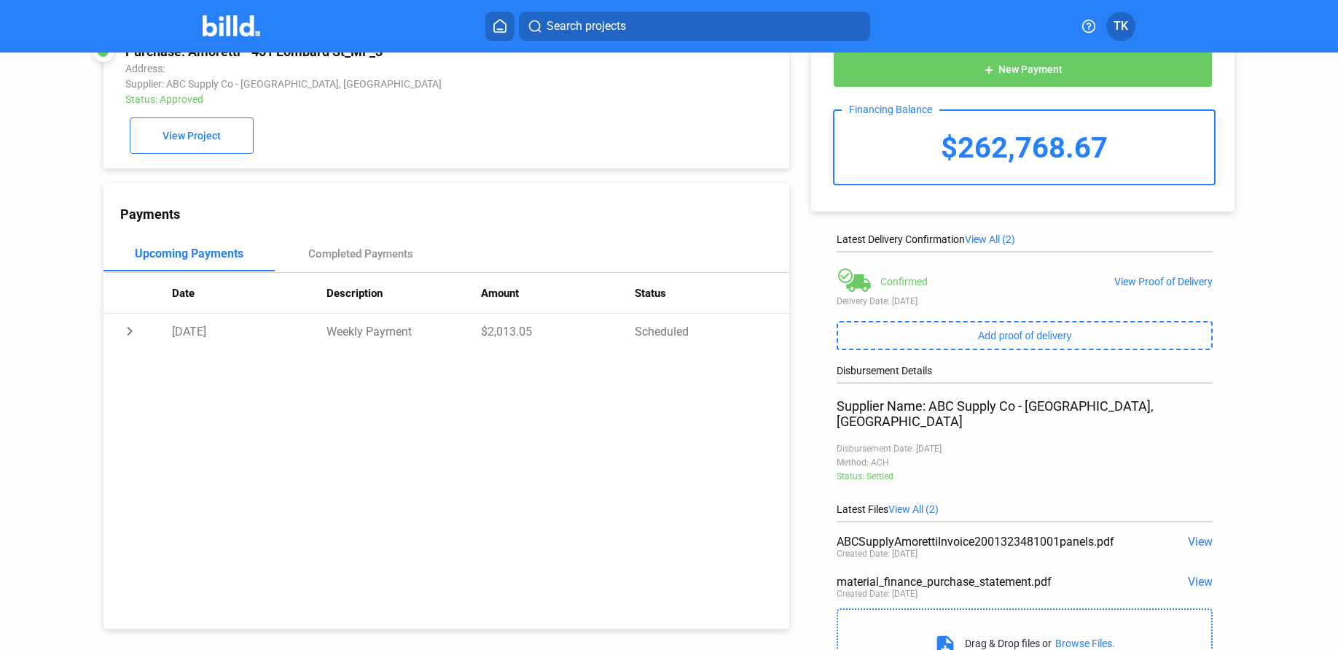
scroll to position [101, 0]
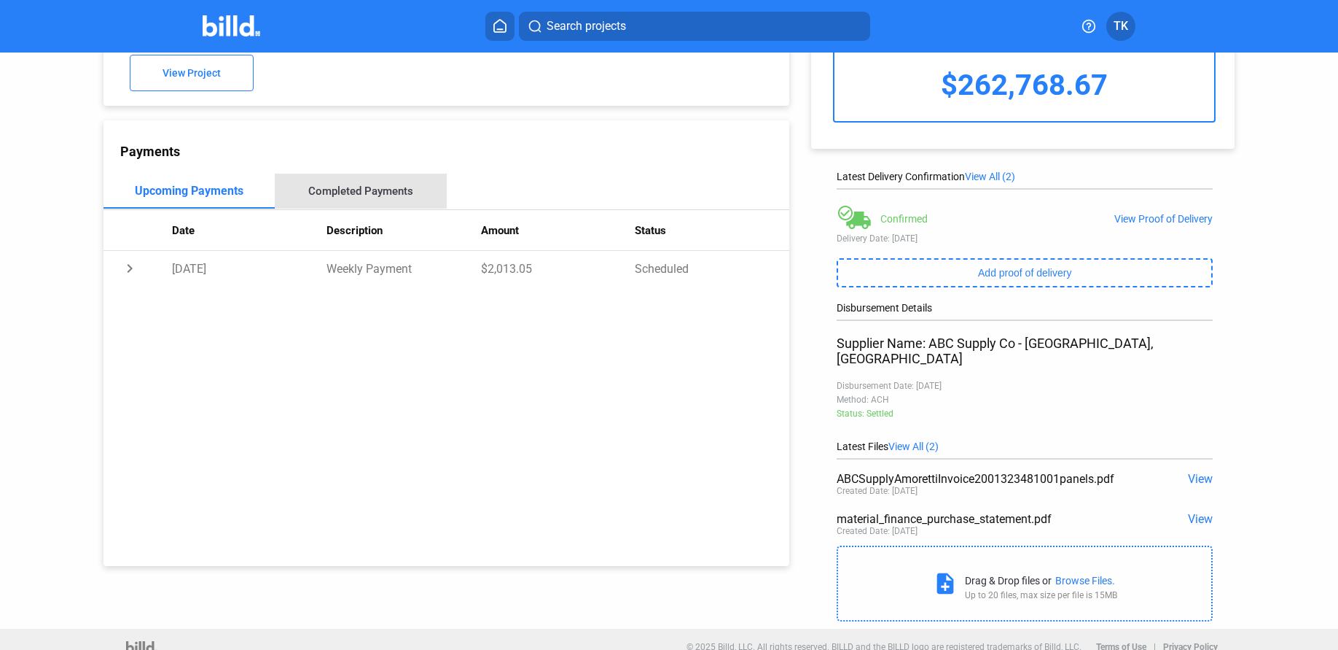
click at [370, 174] on div "Completed Payments" at bounding box center [360, 190] width 171 height 35
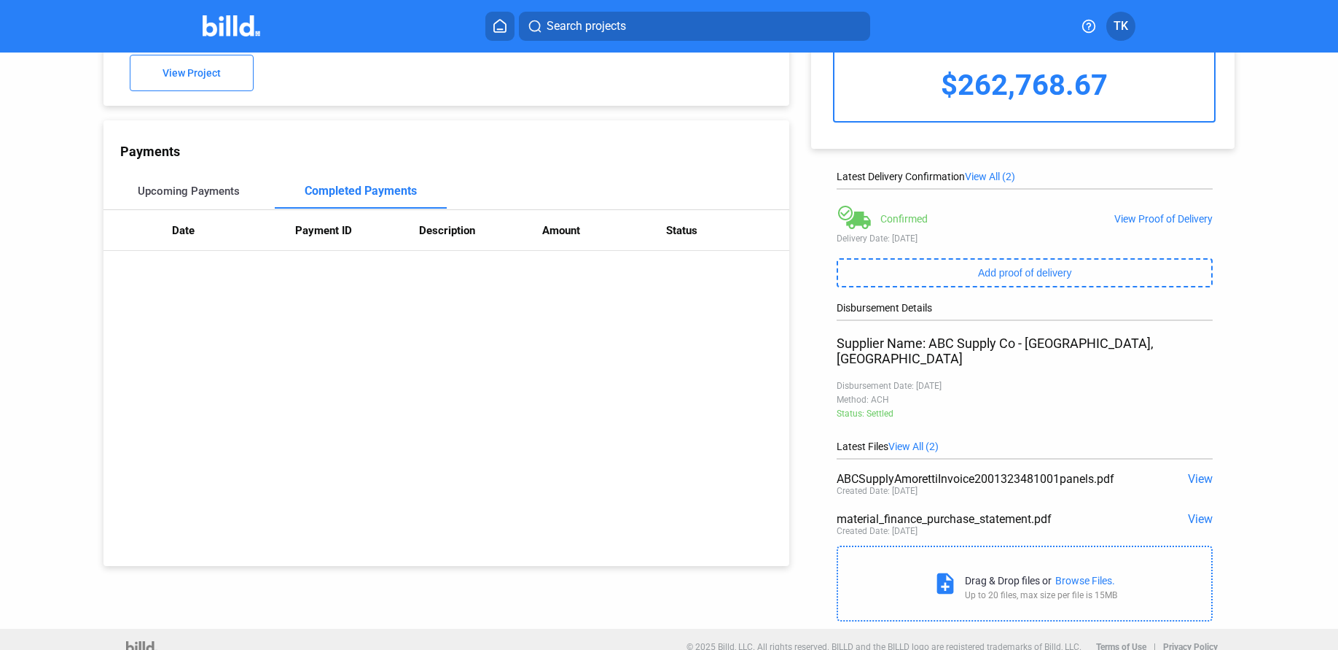
click at [194, 191] on div "Upcoming Payments" at bounding box center [189, 190] width 102 height 13
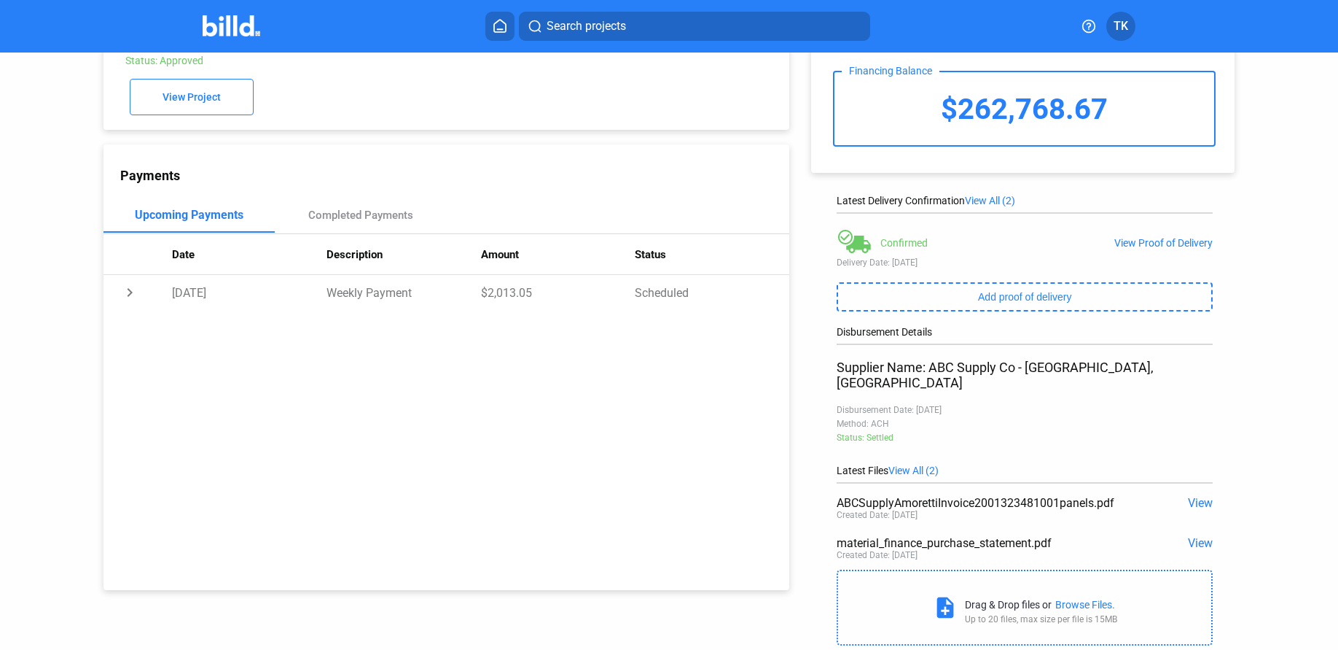
scroll to position [74, 0]
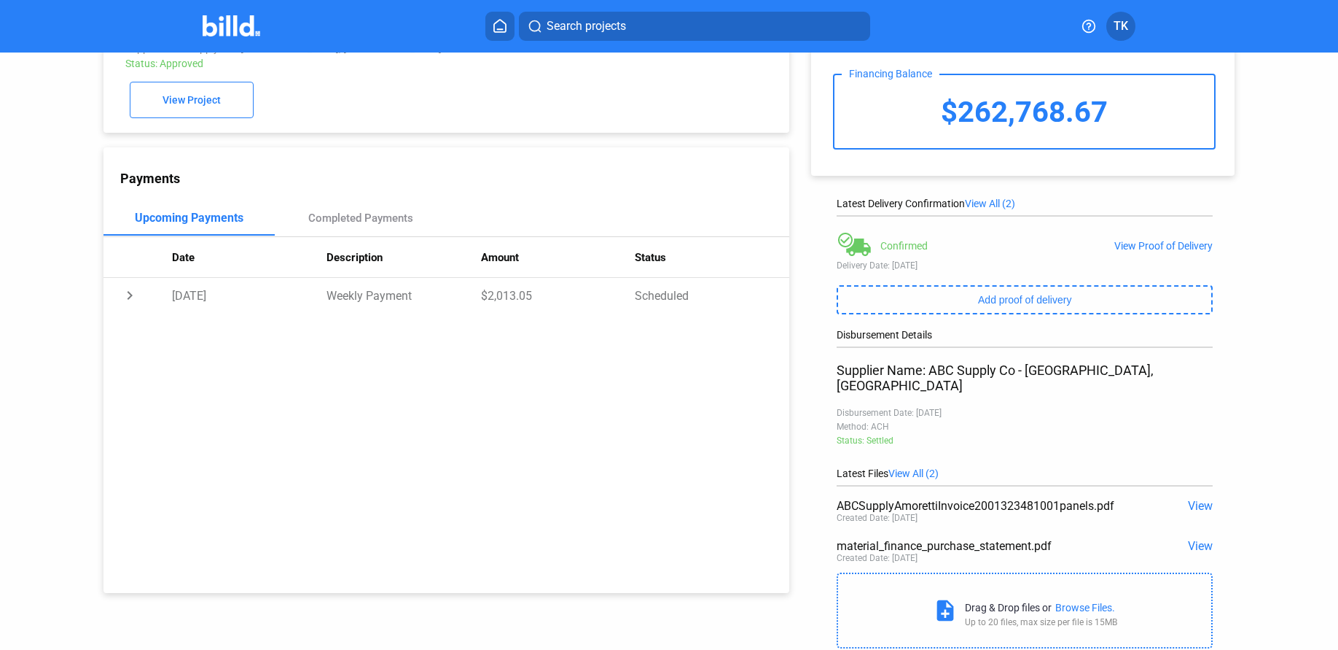
click at [1188, 539] on span "View" at bounding box center [1200, 546] width 25 height 14
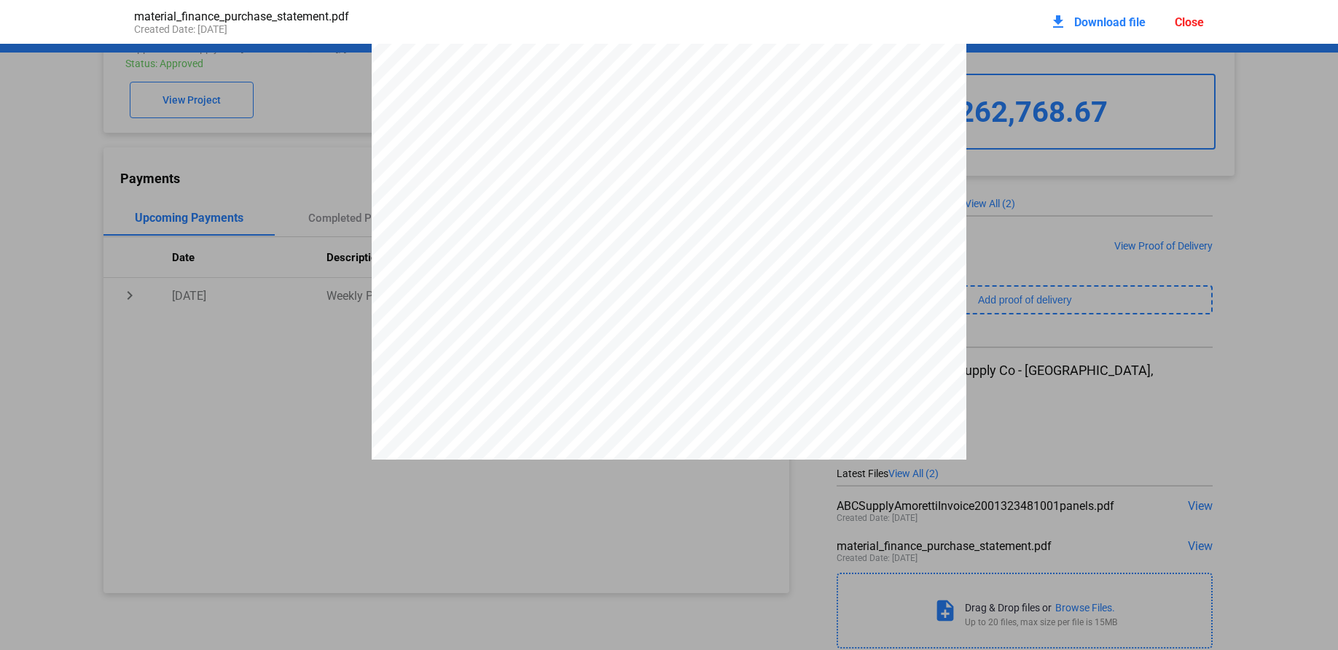
scroll to position [2846, 0]
click at [421, 93] on div "ABC Supply Co 1 ABC Pkwy Beloit WI, 53511 http://www.abcsupply.com INVOICE Cust…" at bounding box center [669, 74] width 595 height 770
click at [1186, 23] on div "Close" at bounding box center [1189, 22] width 29 height 14
